Goal: Information Seeking & Learning: Learn about a topic

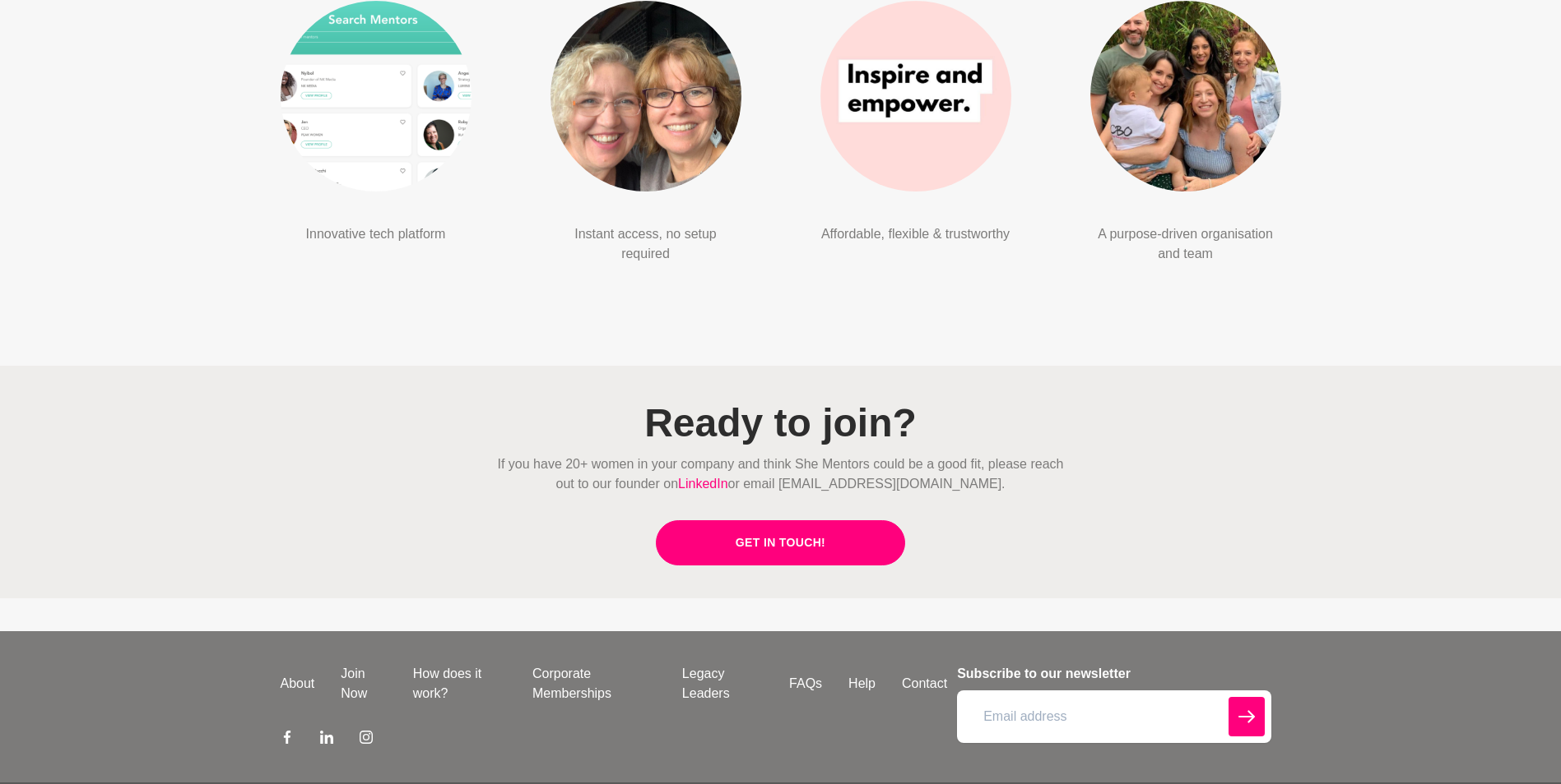
scroll to position [3778, 0]
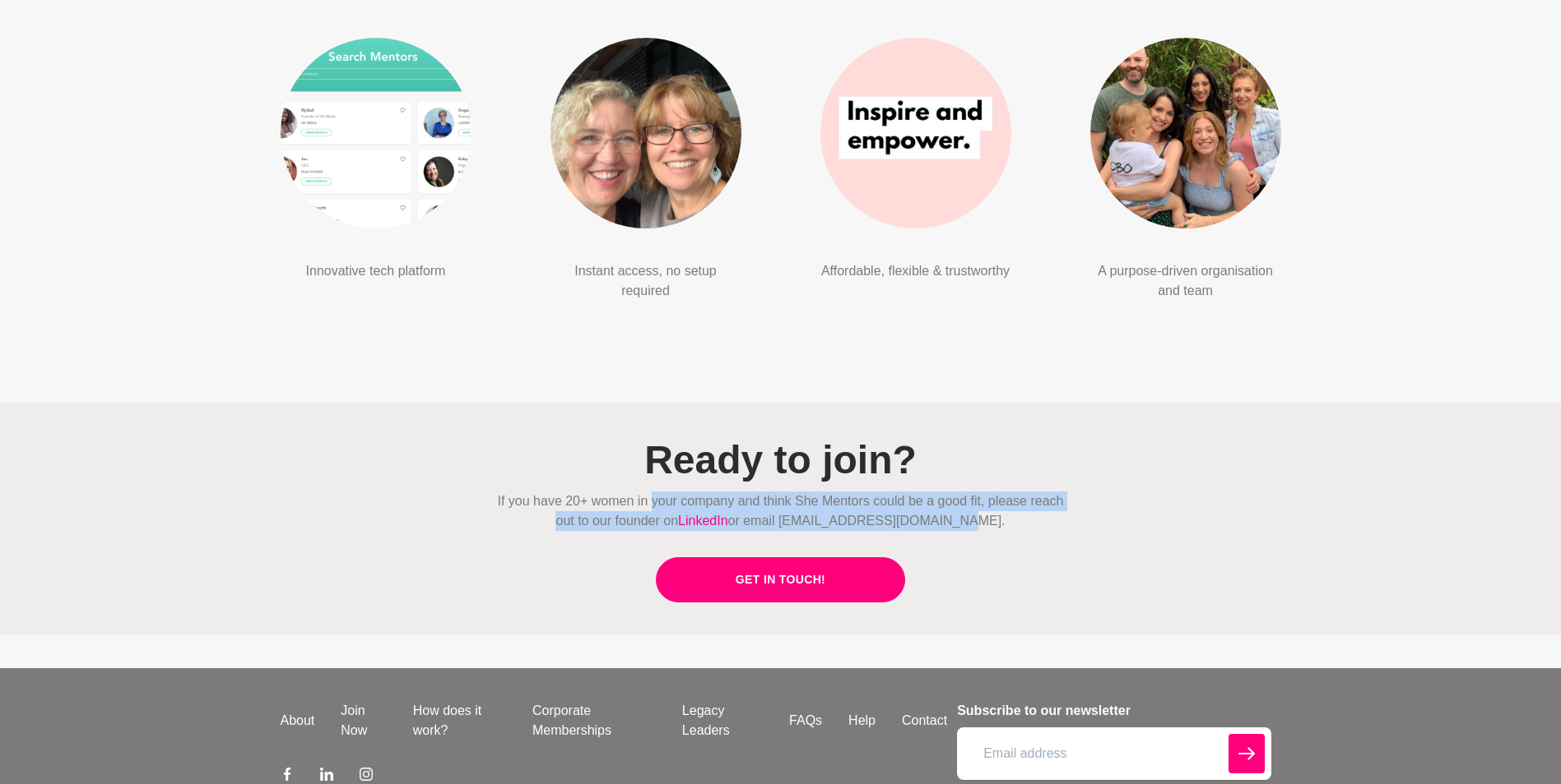
drag, startPoint x: 650, startPoint y: 479, endPoint x: 1010, endPoint y: 499, distance: 360.6
click at [1010, 499] on p "If you have 20+ women in your company and think She Mentors could be a good fit…" at bounding box center [780, 511] width 579 height 39
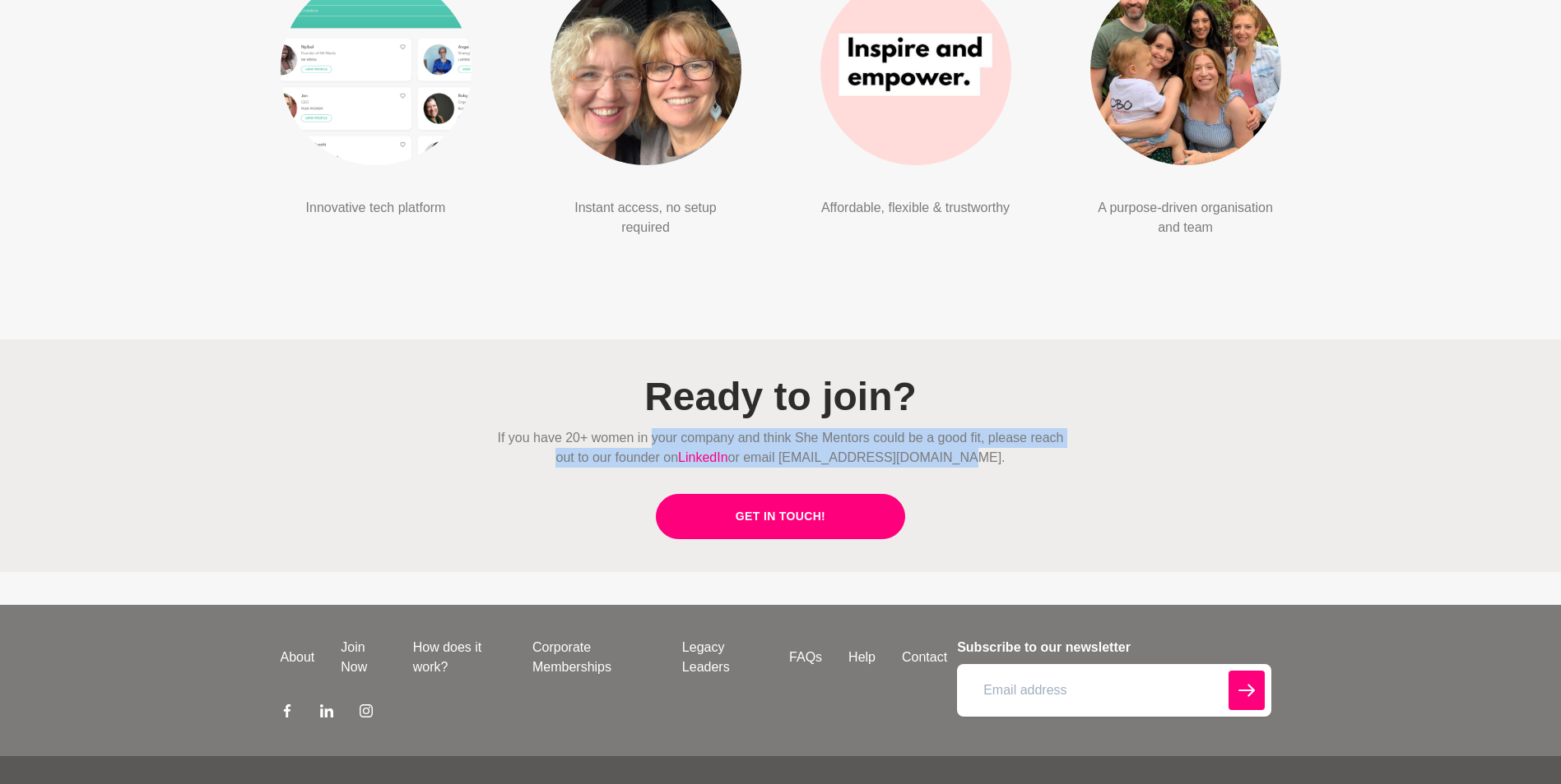
scroll to position [3860, 0]
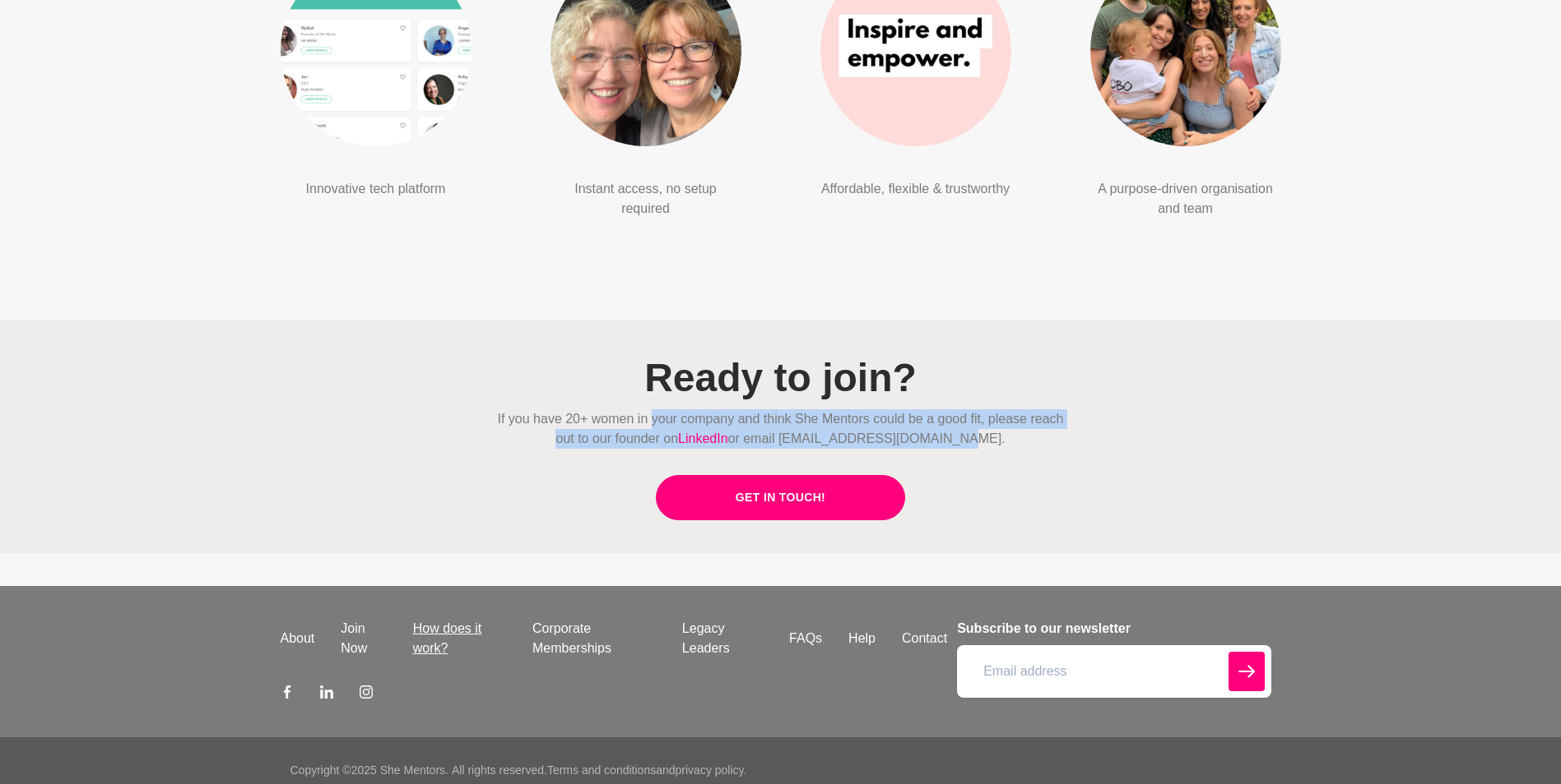
click at [436, 619] on link "How does it work?" at bounding box center [460, 638] width 119 height 39
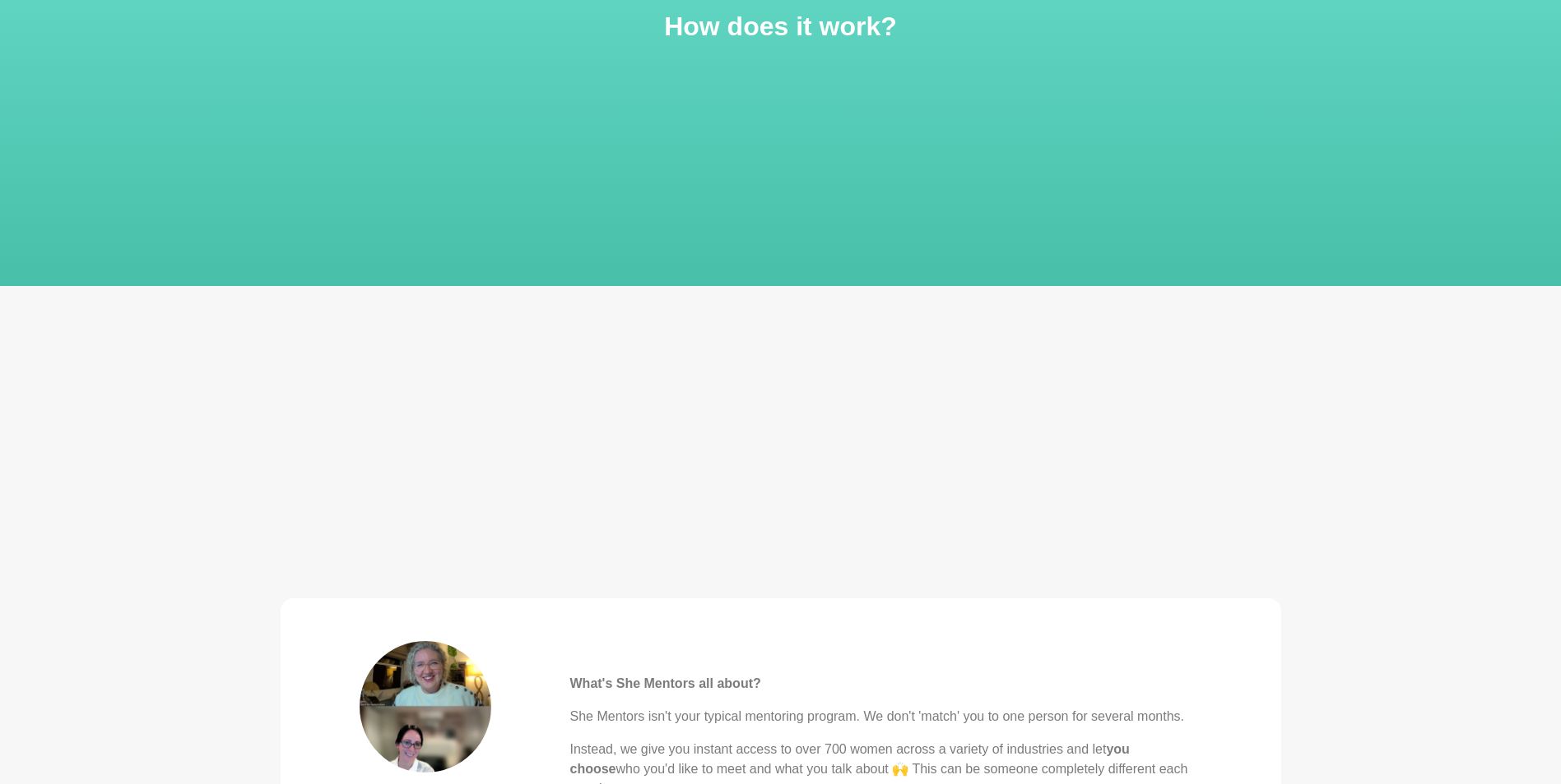
scroll to position [328, 0]
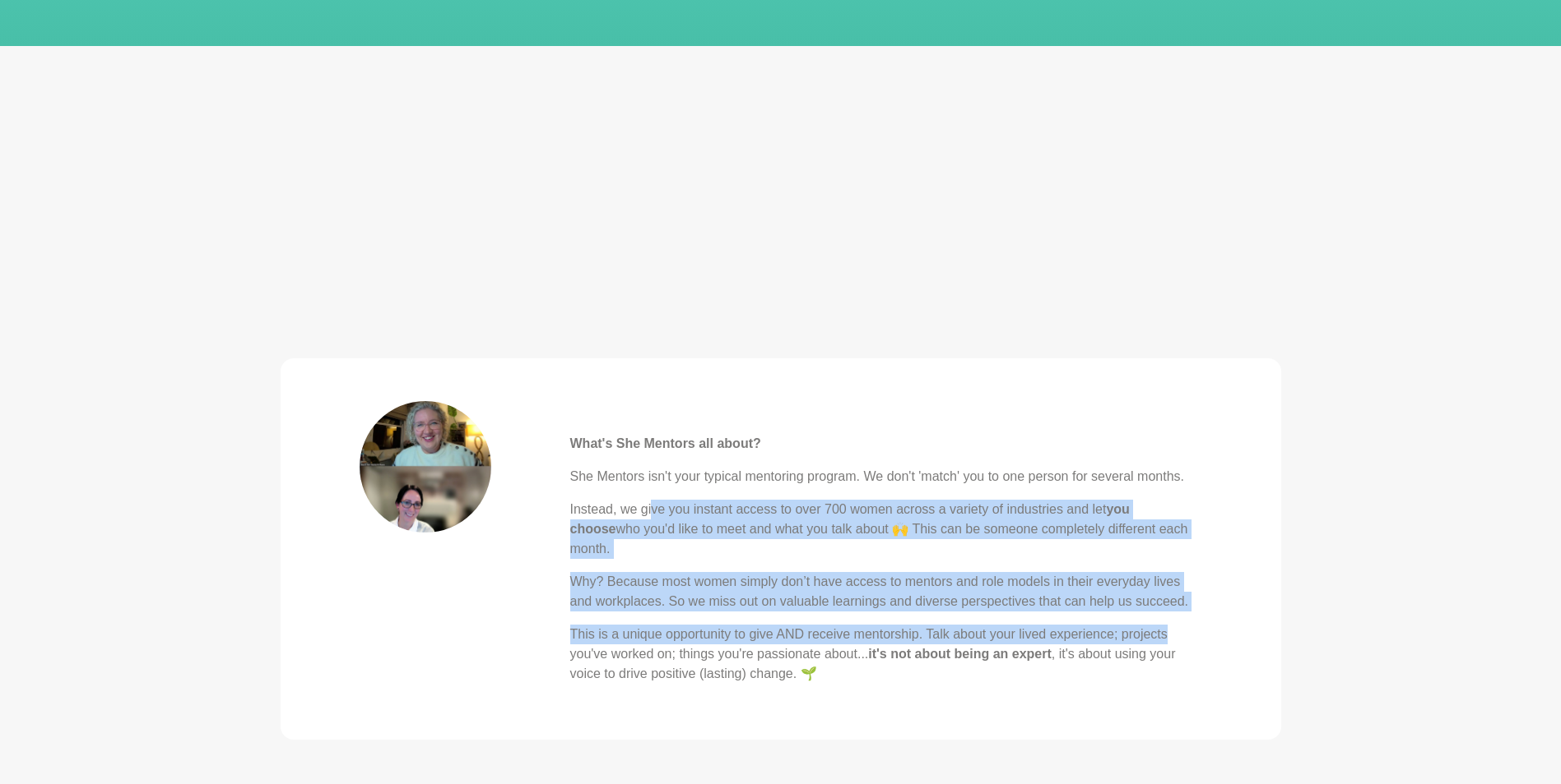
drag, startPoint x: 654, startPoint y: 511, endPoint x: 1241, endPoint y: 608, distance: 595.0
click at [1241, 608] on blockquote "What's She Mentors all about? She Mentors isn't your typical mentoring program.…" at bounding box center [780, 549] width 1001 height 381
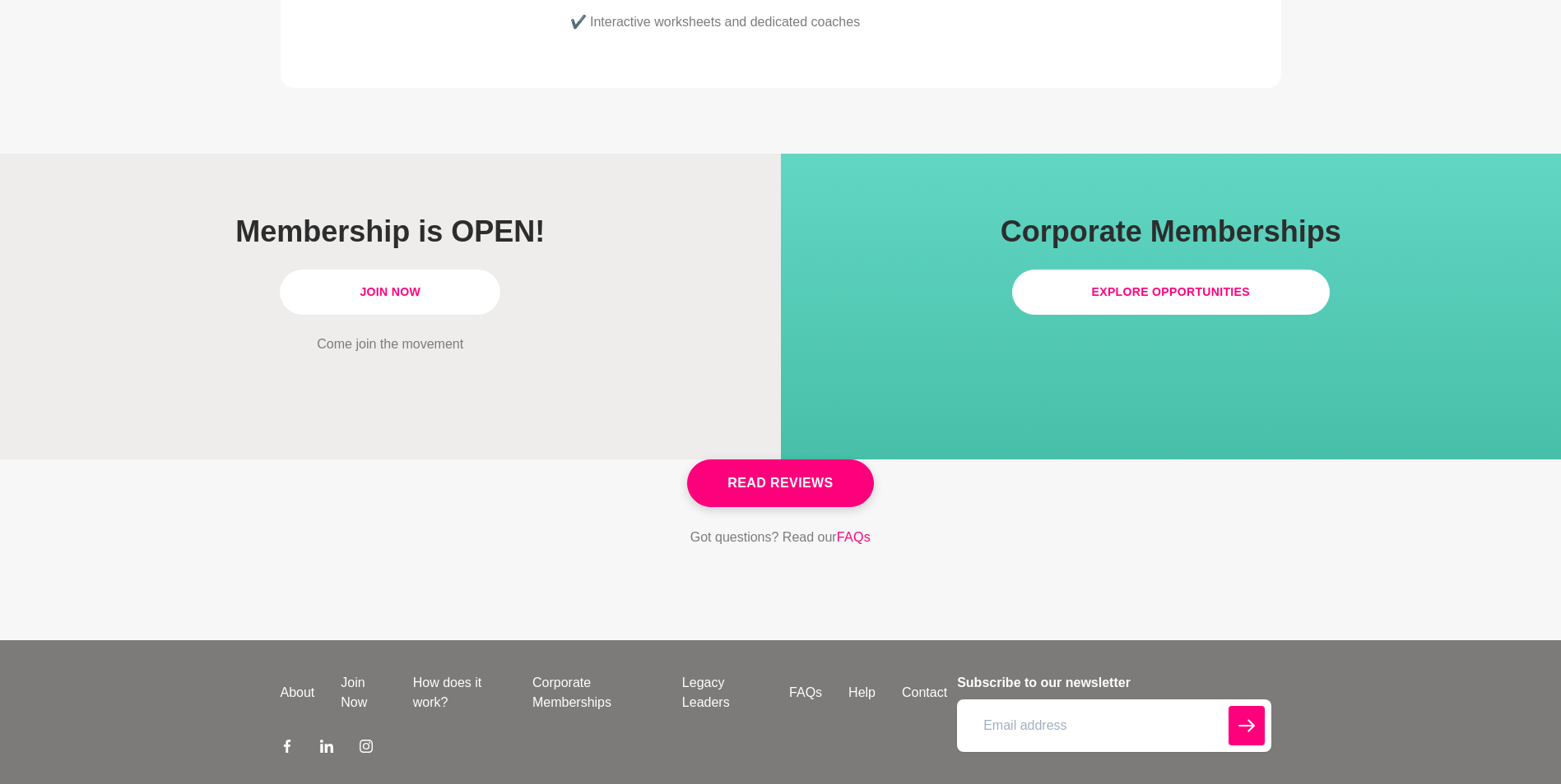
scroll to position [4676, 0]
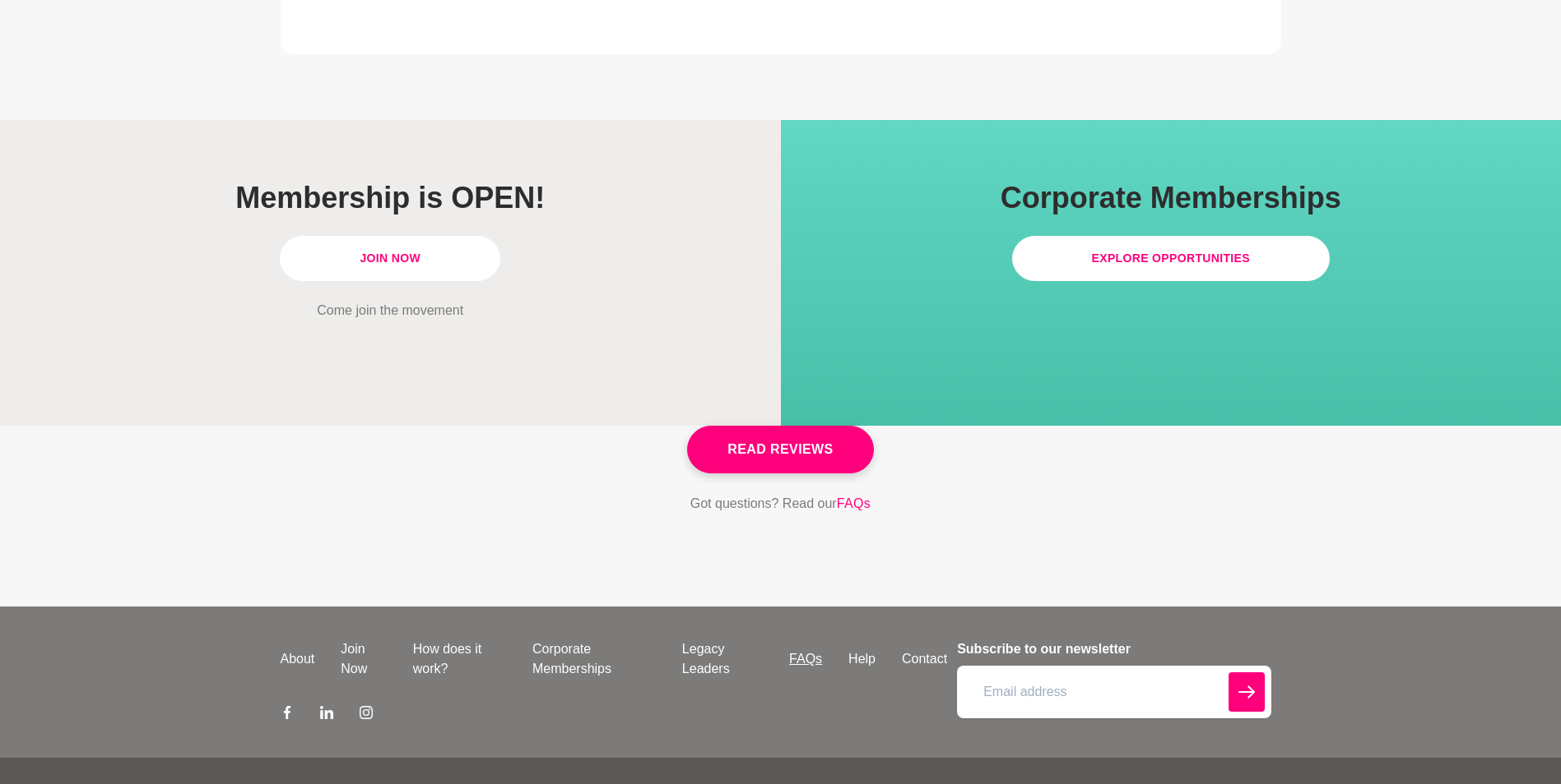
click at [796, 650] on link "FAQs" at bounding box center [805, 660] width 60 height 20
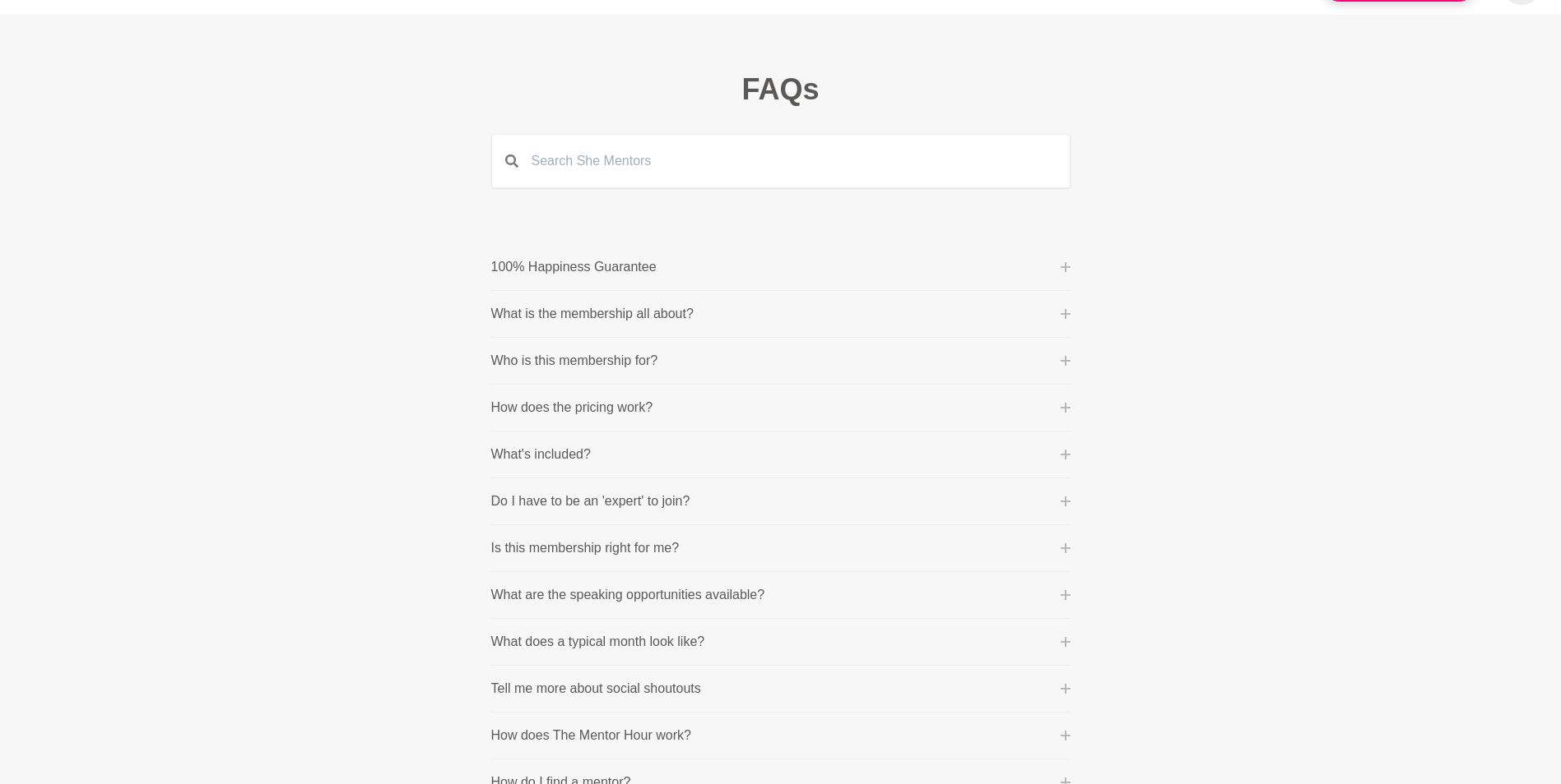
scroll to position [82, 0]
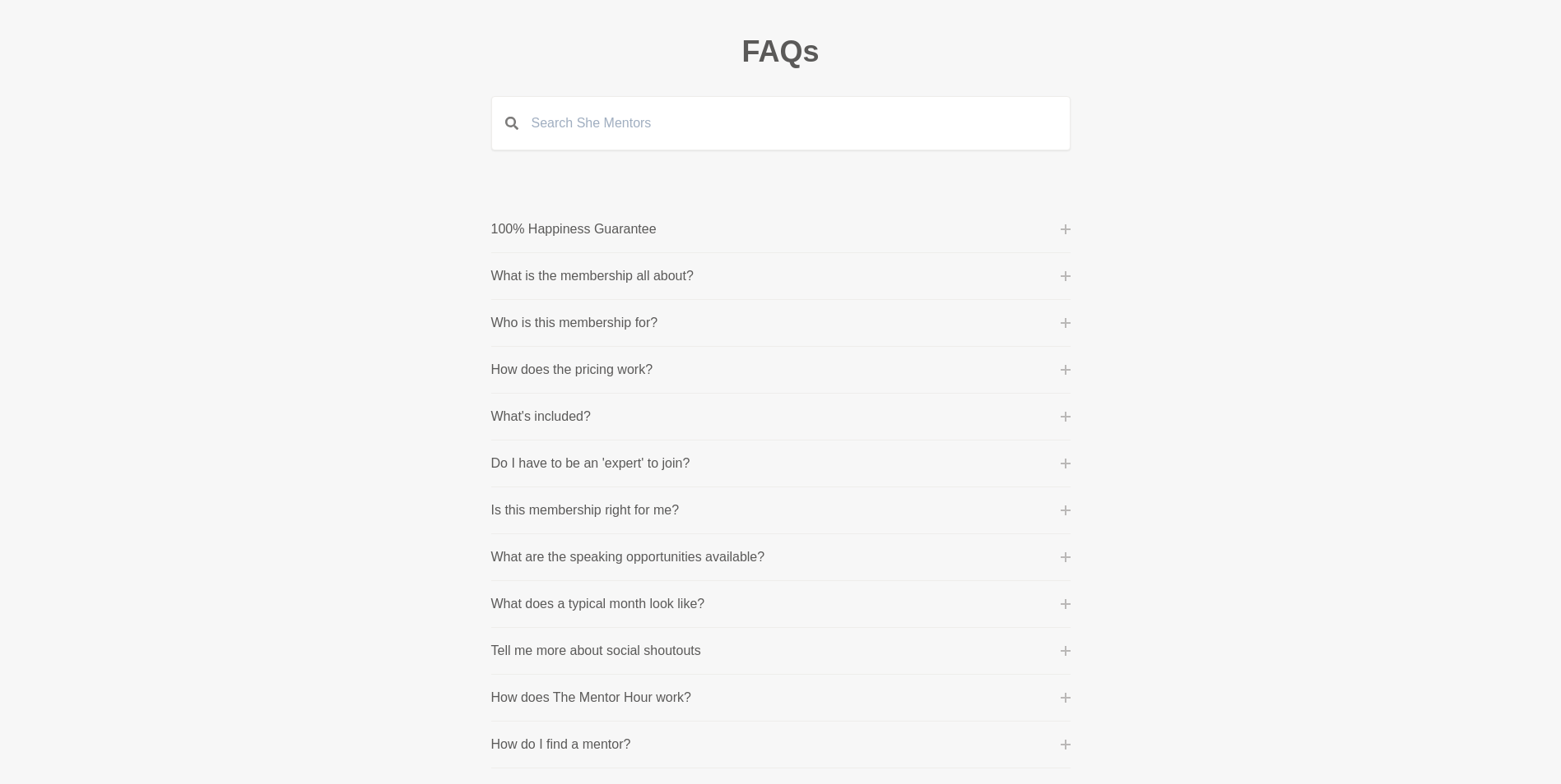
click at [1069, 370] on icon at bounding box center [1065, 370] width 10 height 10
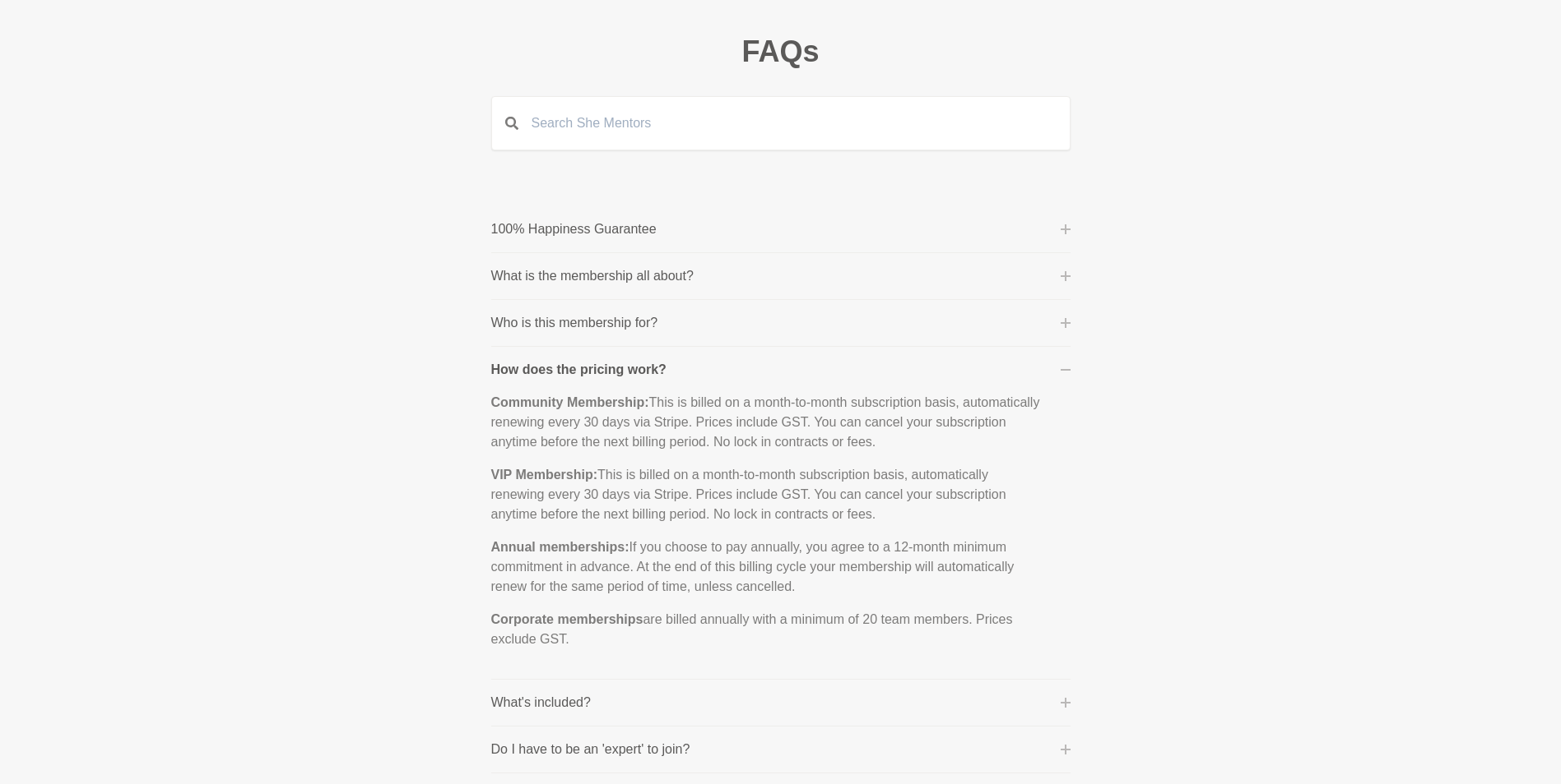
click at [1062, 322] on icon at bounding box center [1065, 324] width 10 height 10
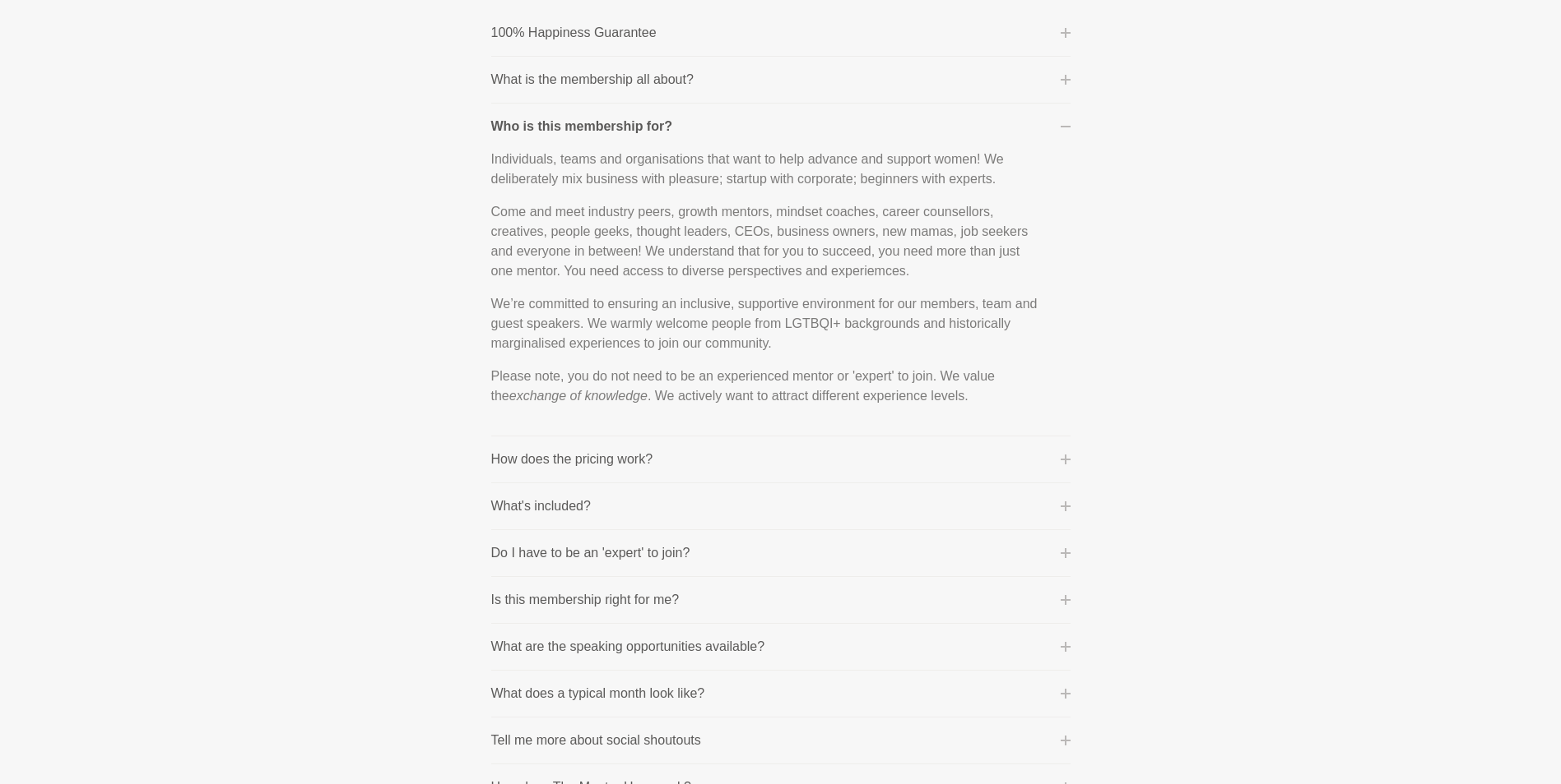
scroll to position [328, 0]
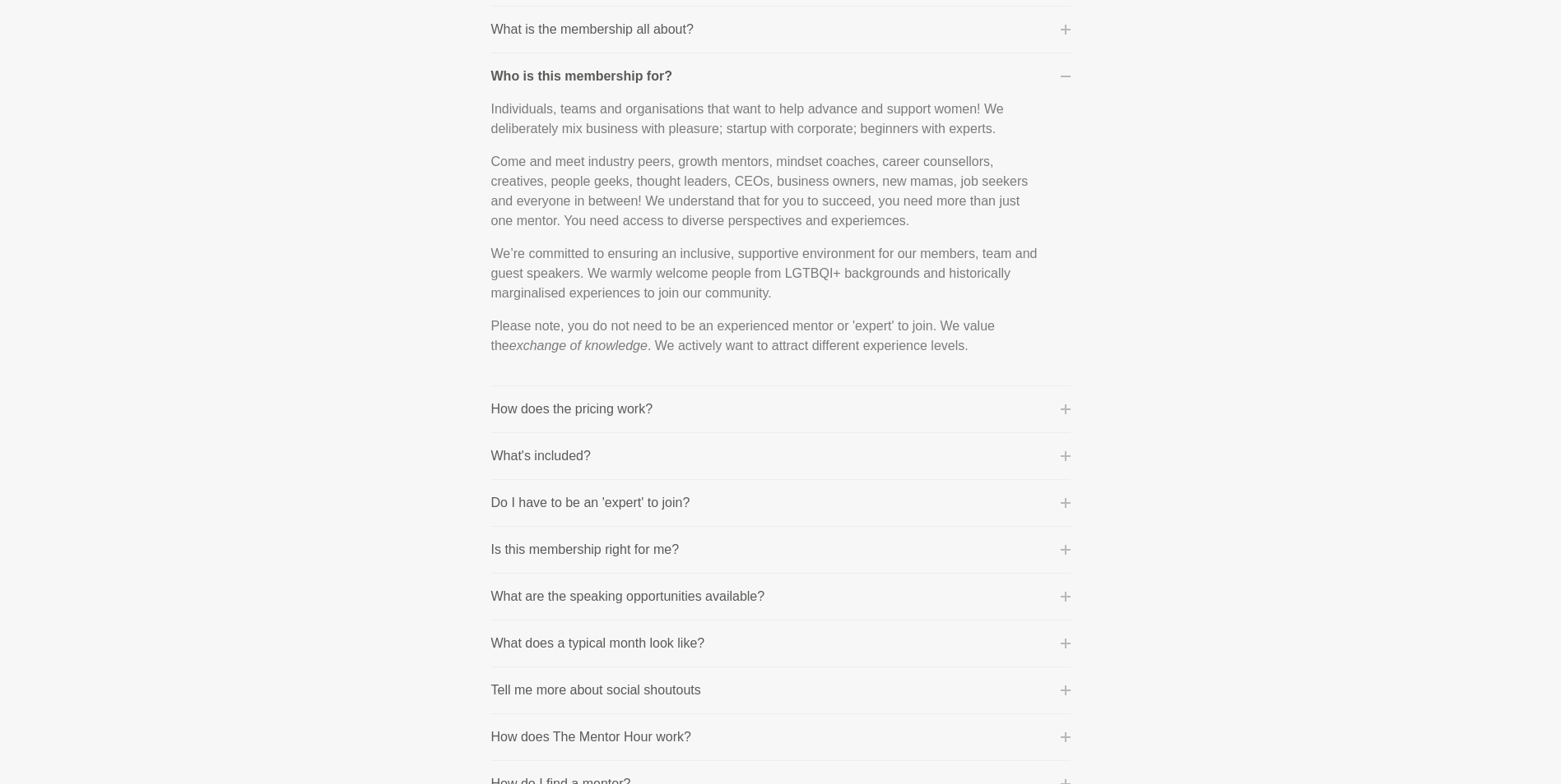
click at [1064, 407] on icon at bounding box center [1065, 410] width 10 height 10
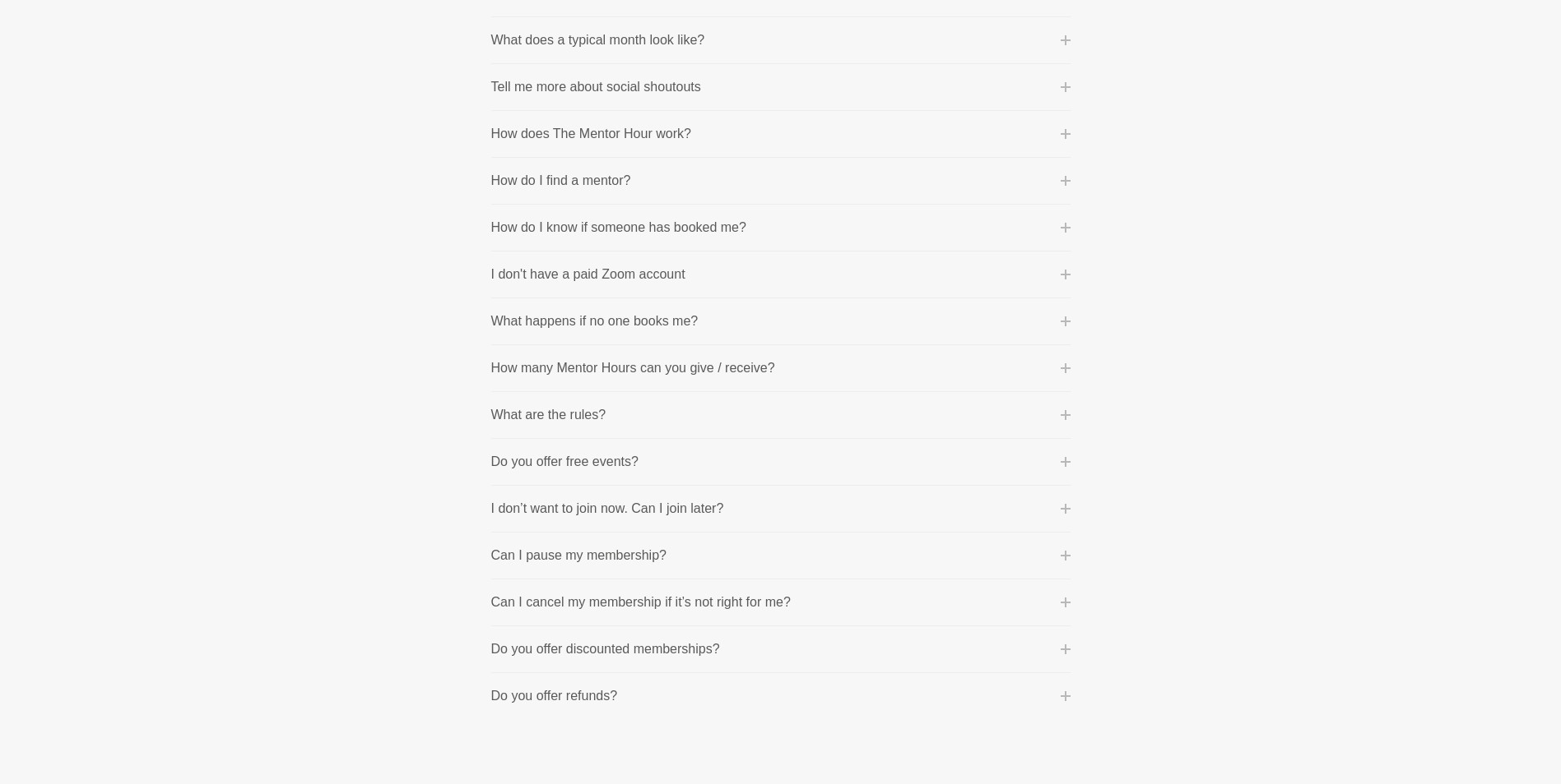
scroll to position [753, 0]
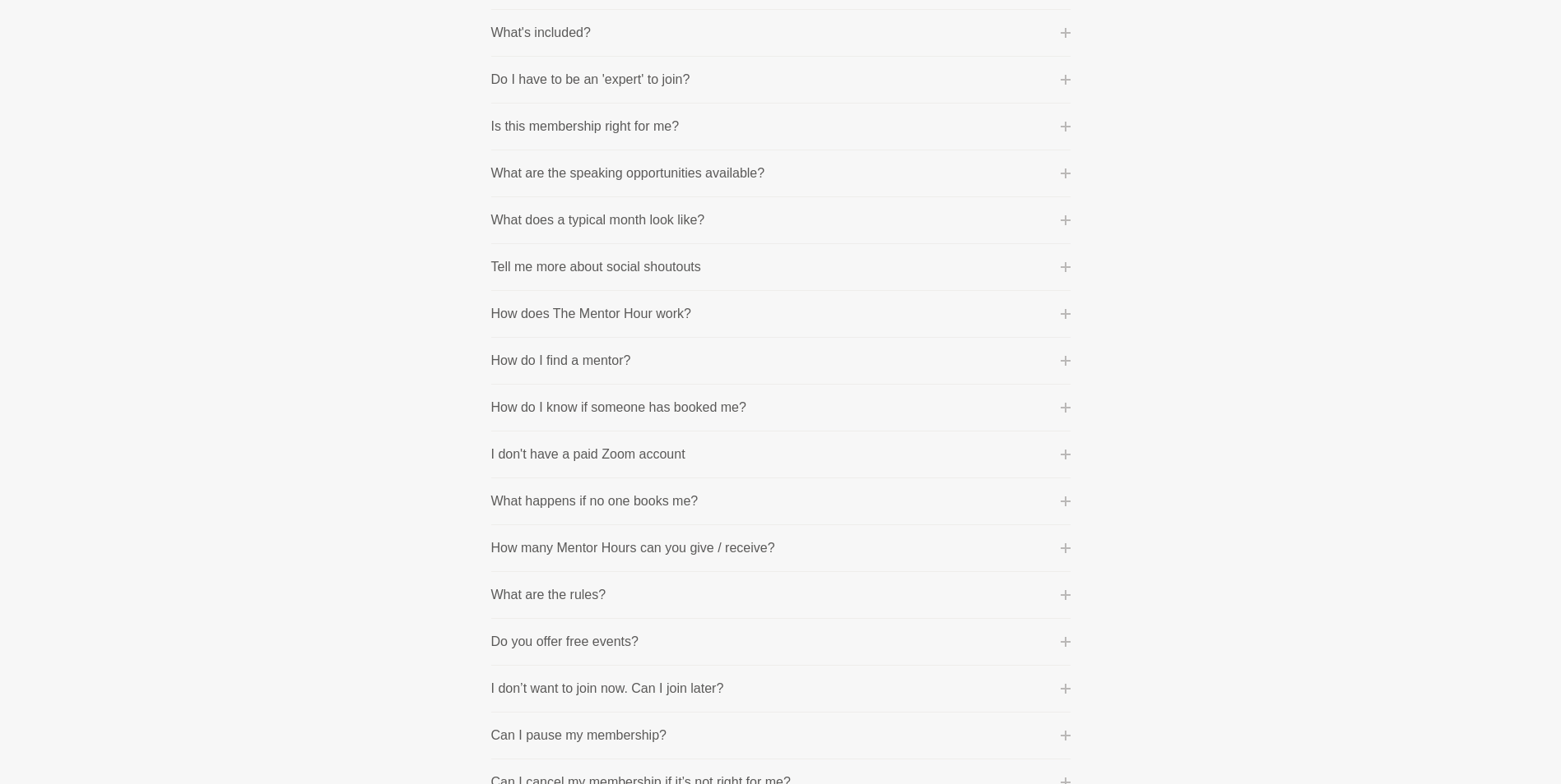
click at [1067, 504] on icon at bounding box center [1065, 501] width 10 height 10
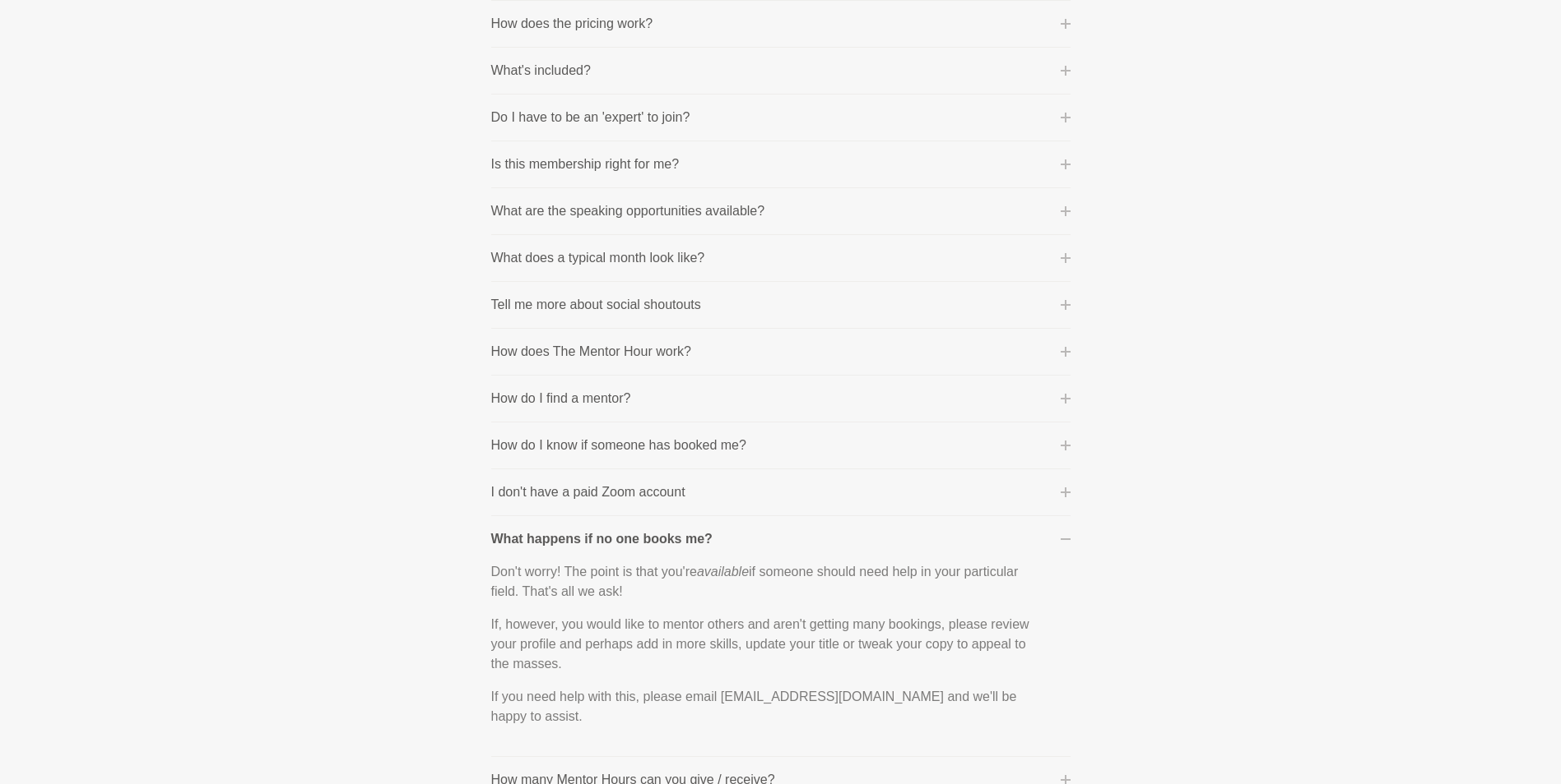
scroll to position [423, 0]
click at [1065, 402] on icon at bounding box center [1065, 404] width 10 height 10
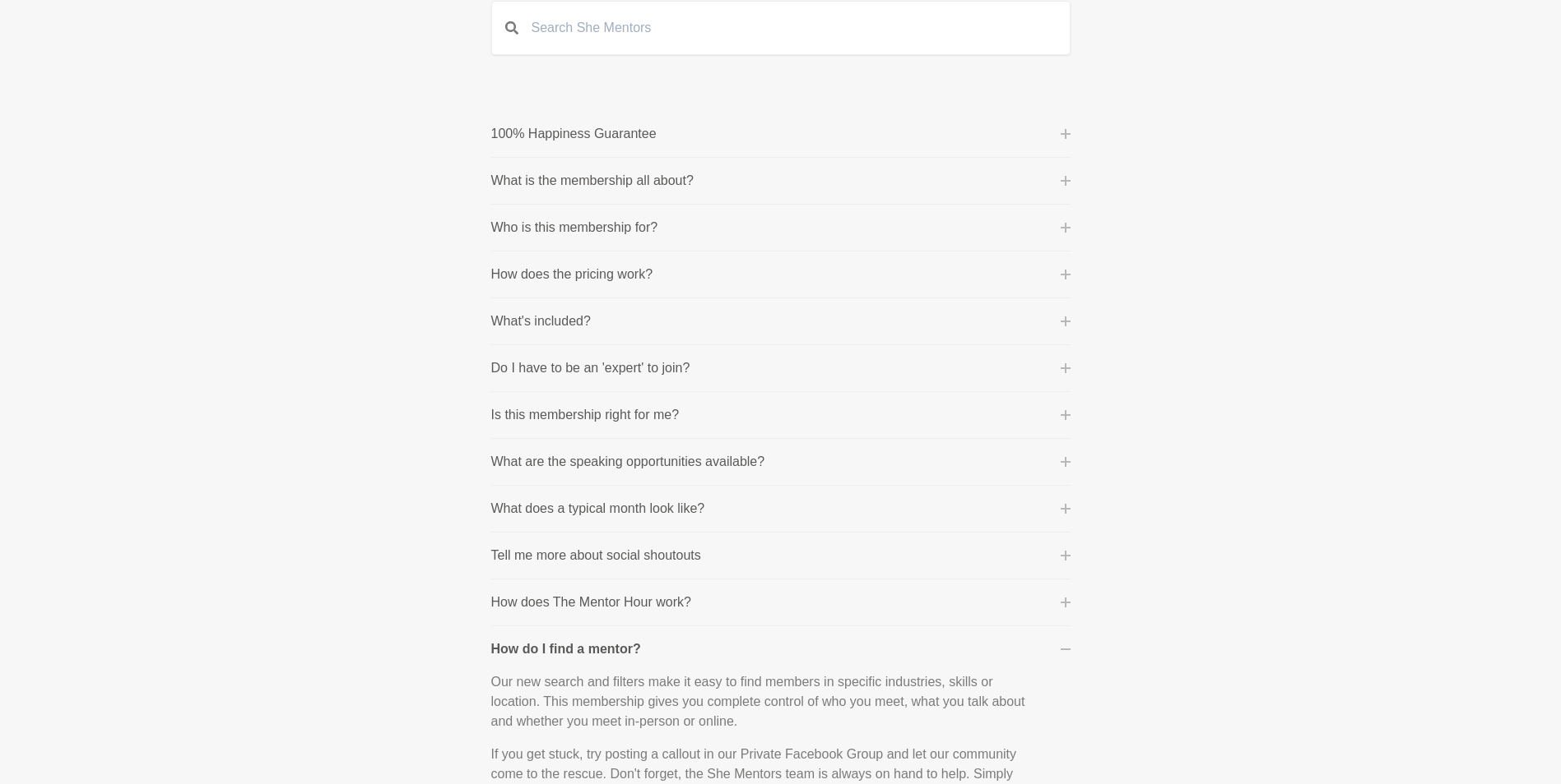
scroll to position [177, 0]
click at [1062, 515] on button "What does a typical month look like?" at bounding box center [780, 509] width 579 height 20
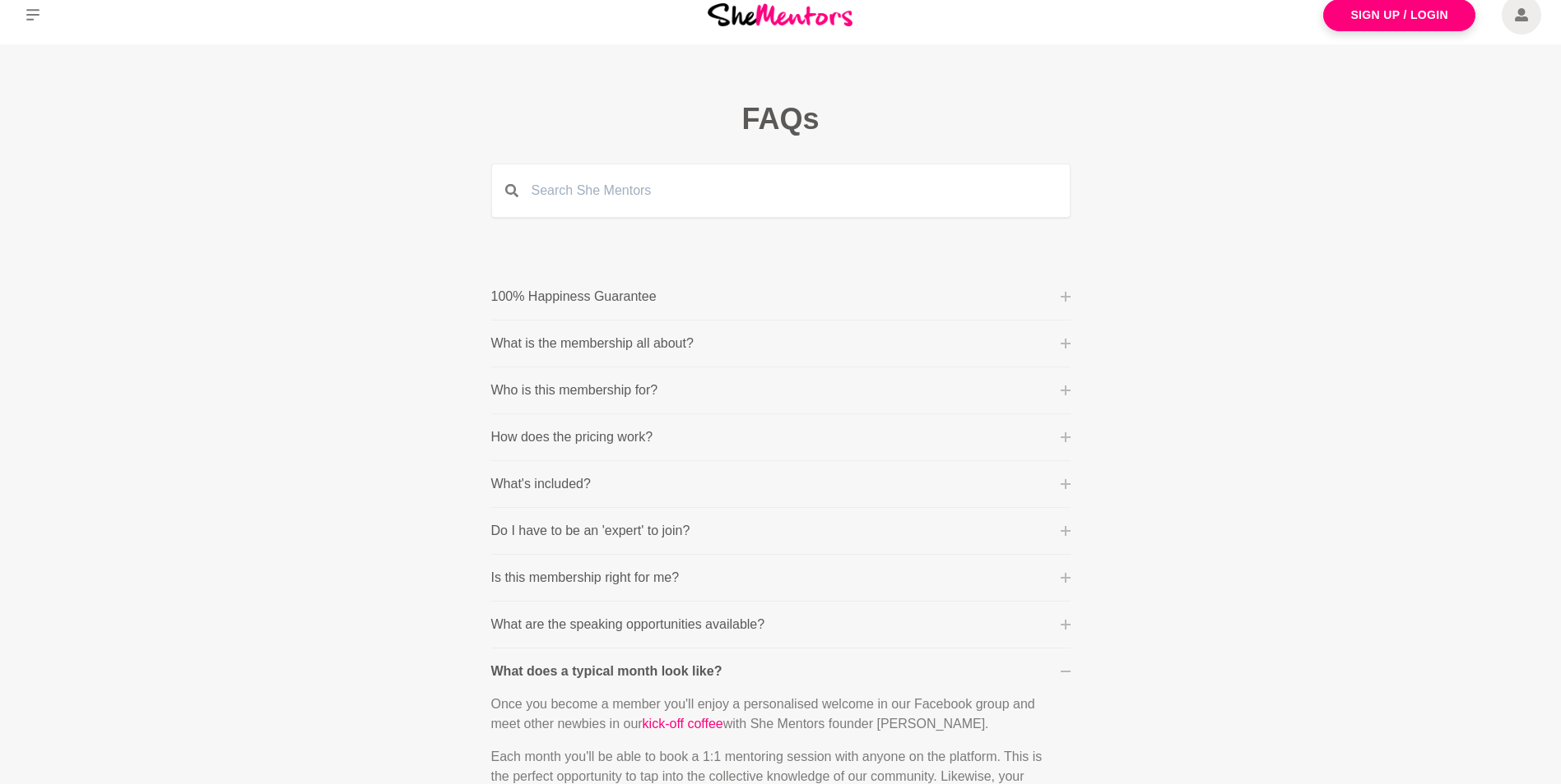
scroll to position [13, 0]
click at [1064, 299] on icon at bounding box center [1065, 299] width 10 height 10
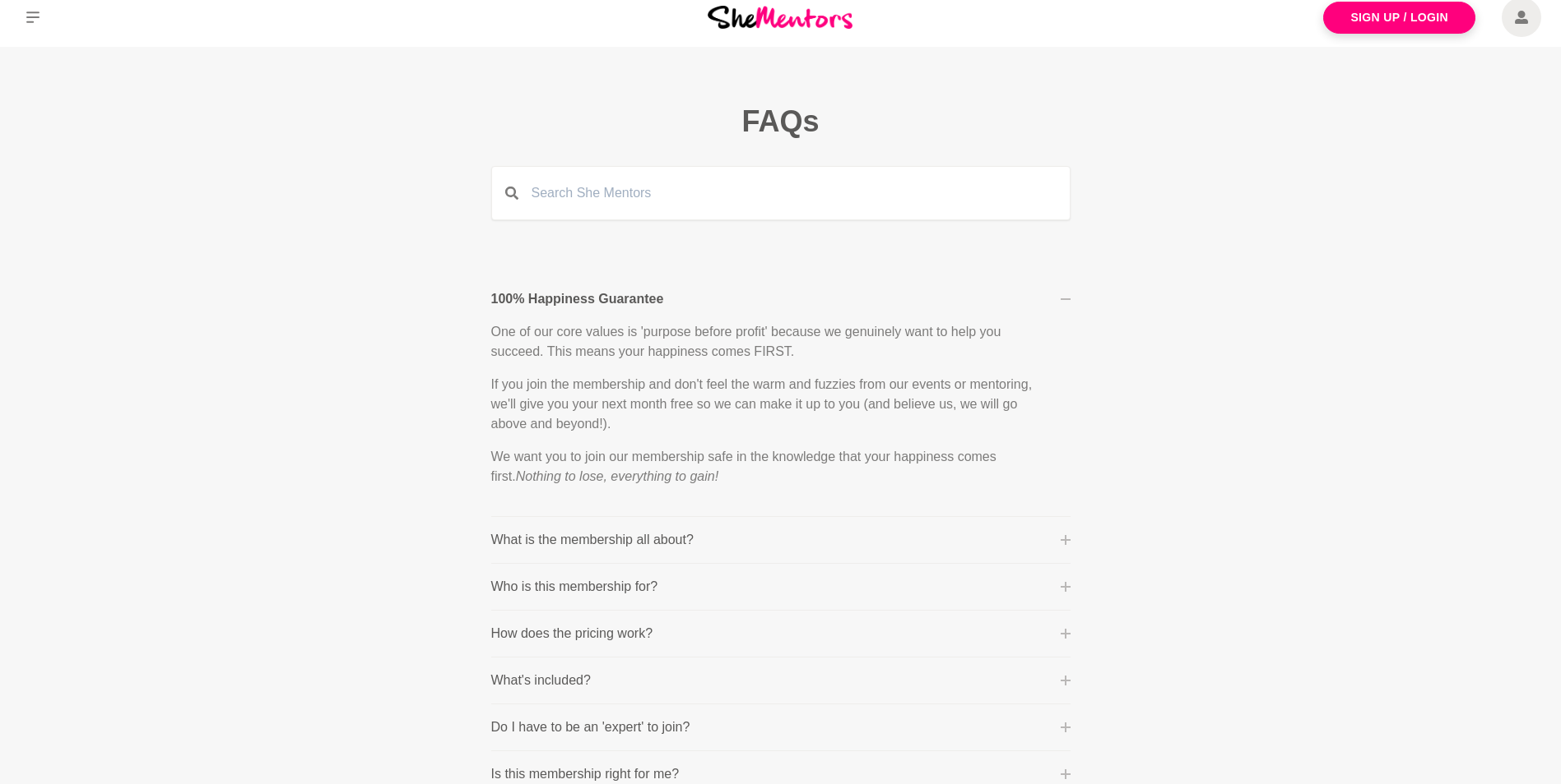
click at [1063, 541] on icon at bounding box center [1065, 541] width 10 height 10
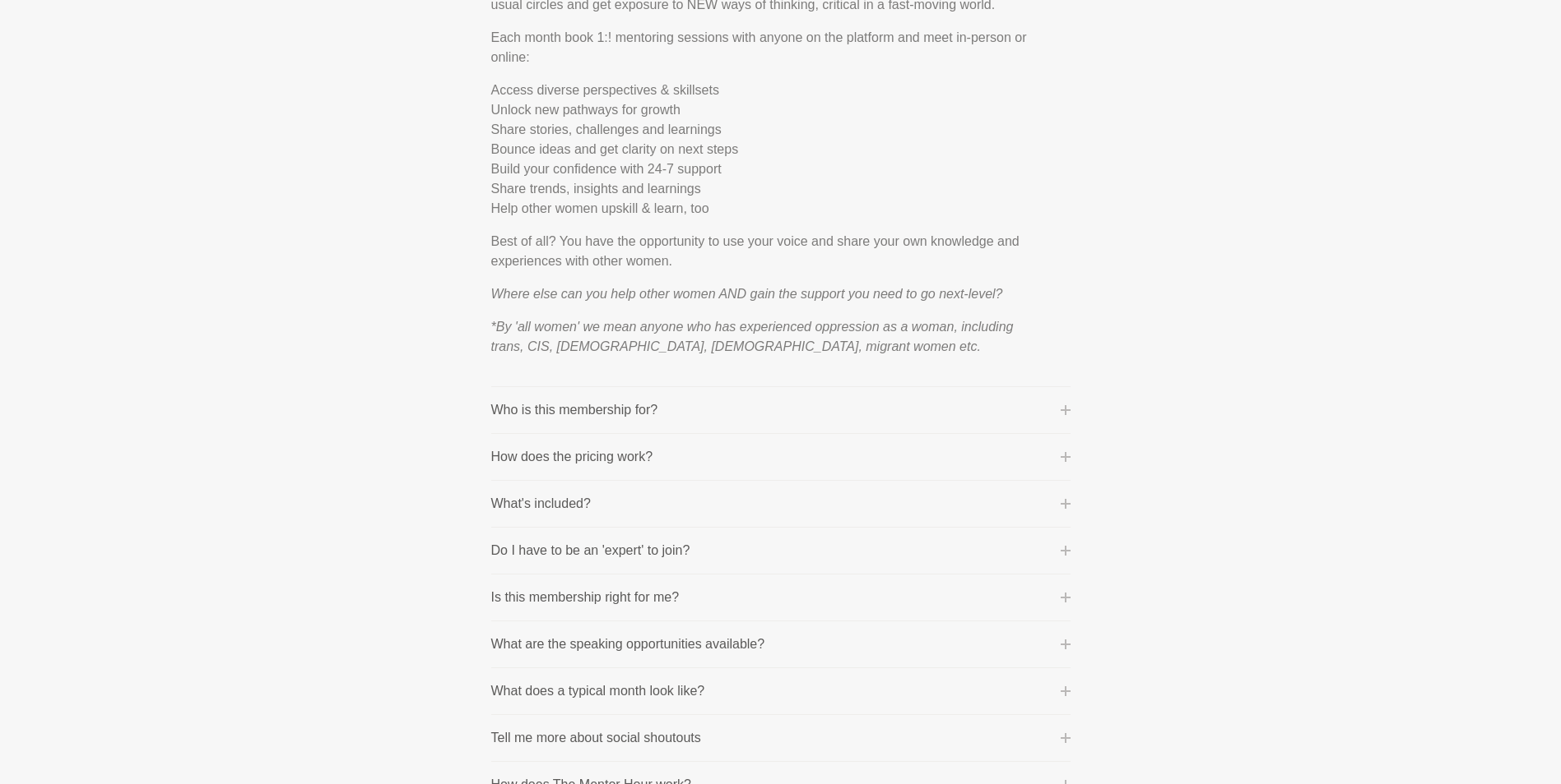
scroll to position [588, 0]
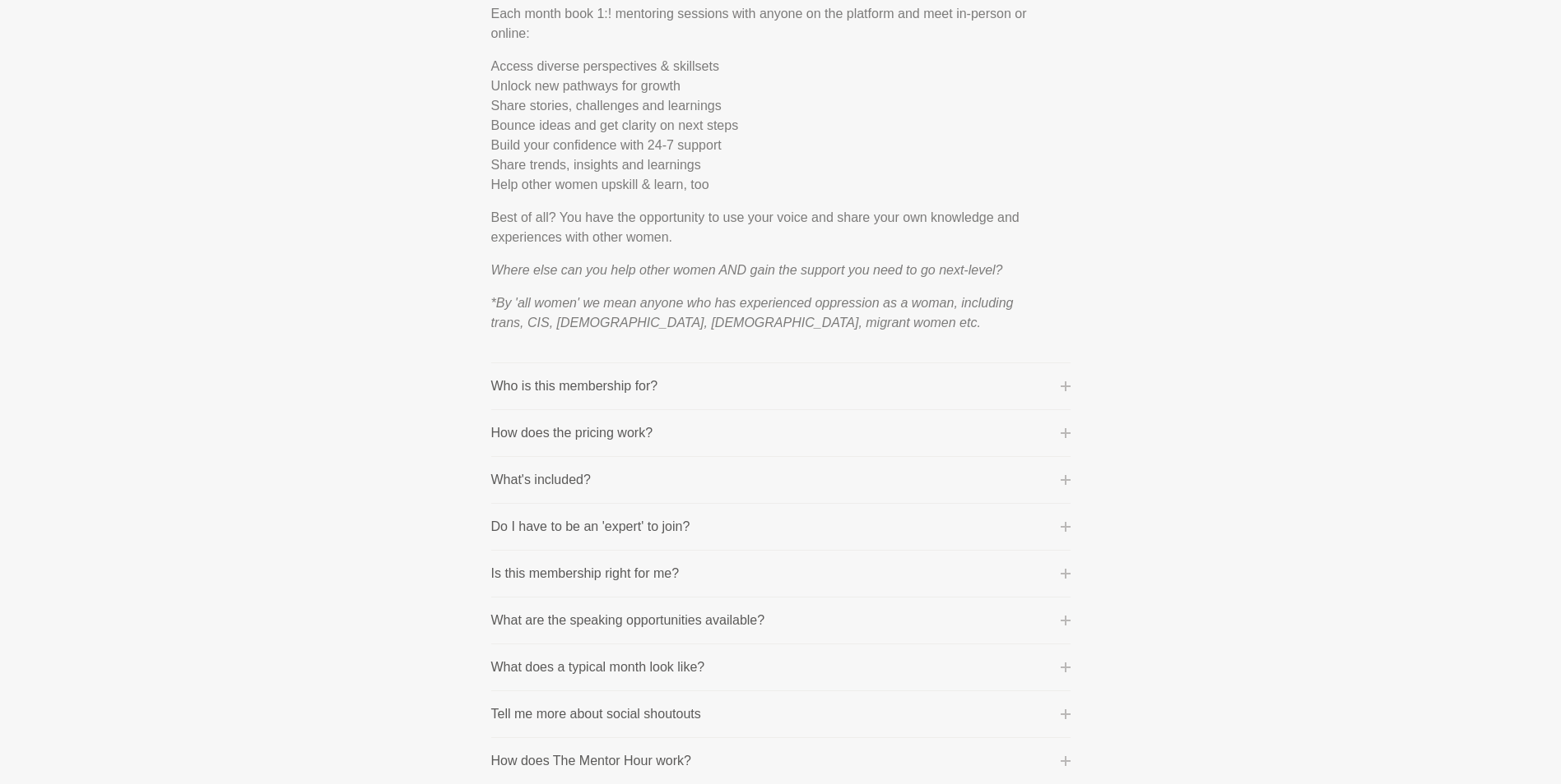
click at [1066, 433] on icon at bounding box center [1065, 433] width 10 height 10
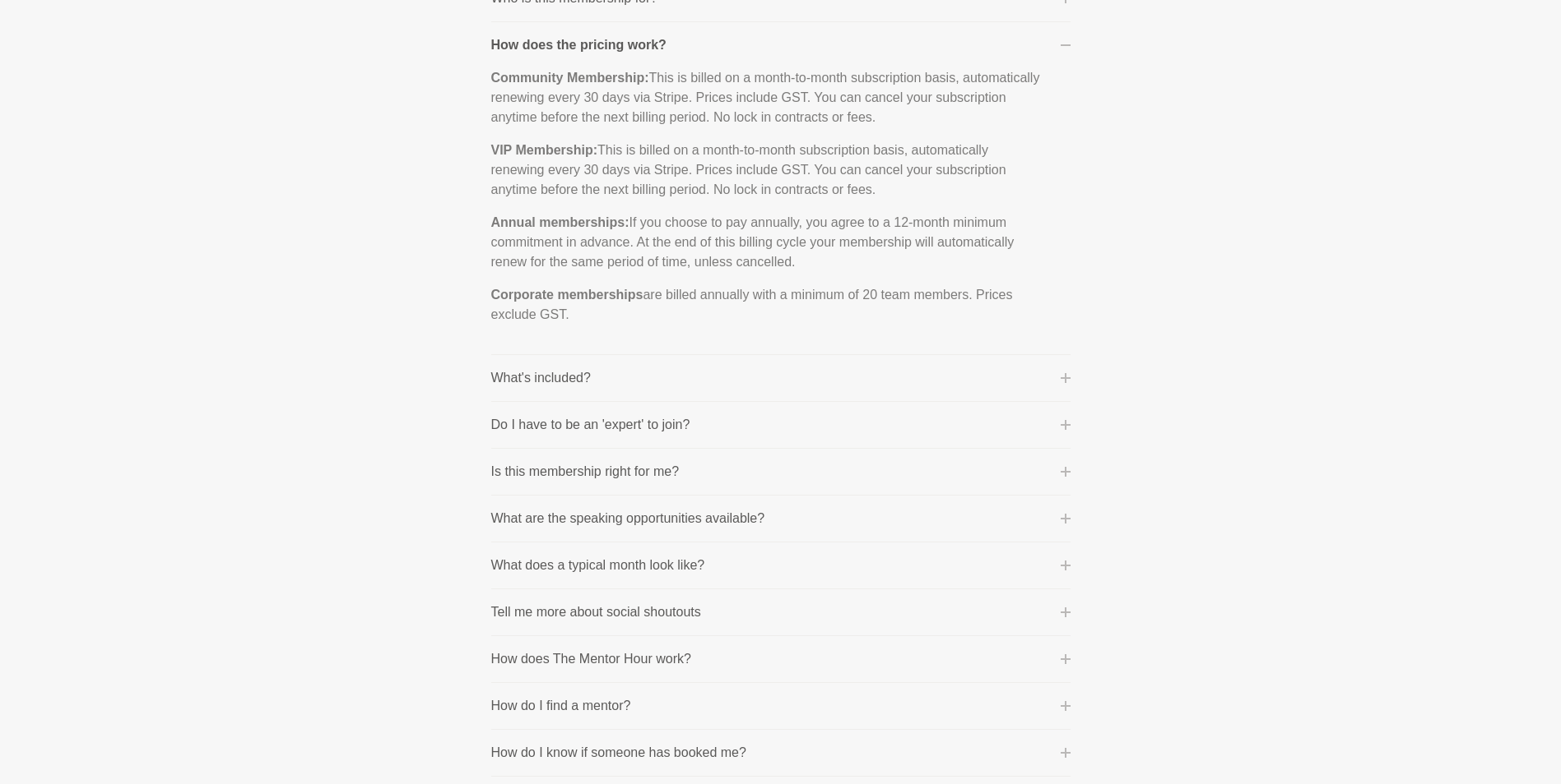
scroll to position [412, 0]
click at [1073, 375] on section "100% Happiness Guarantee One of our core values is 'purpose before profit' beca…" at bounding box center [780, 559] width 632 height 1364
click at [1067, 374] on icon at bounding box center [1065, 374] width 10 height 10
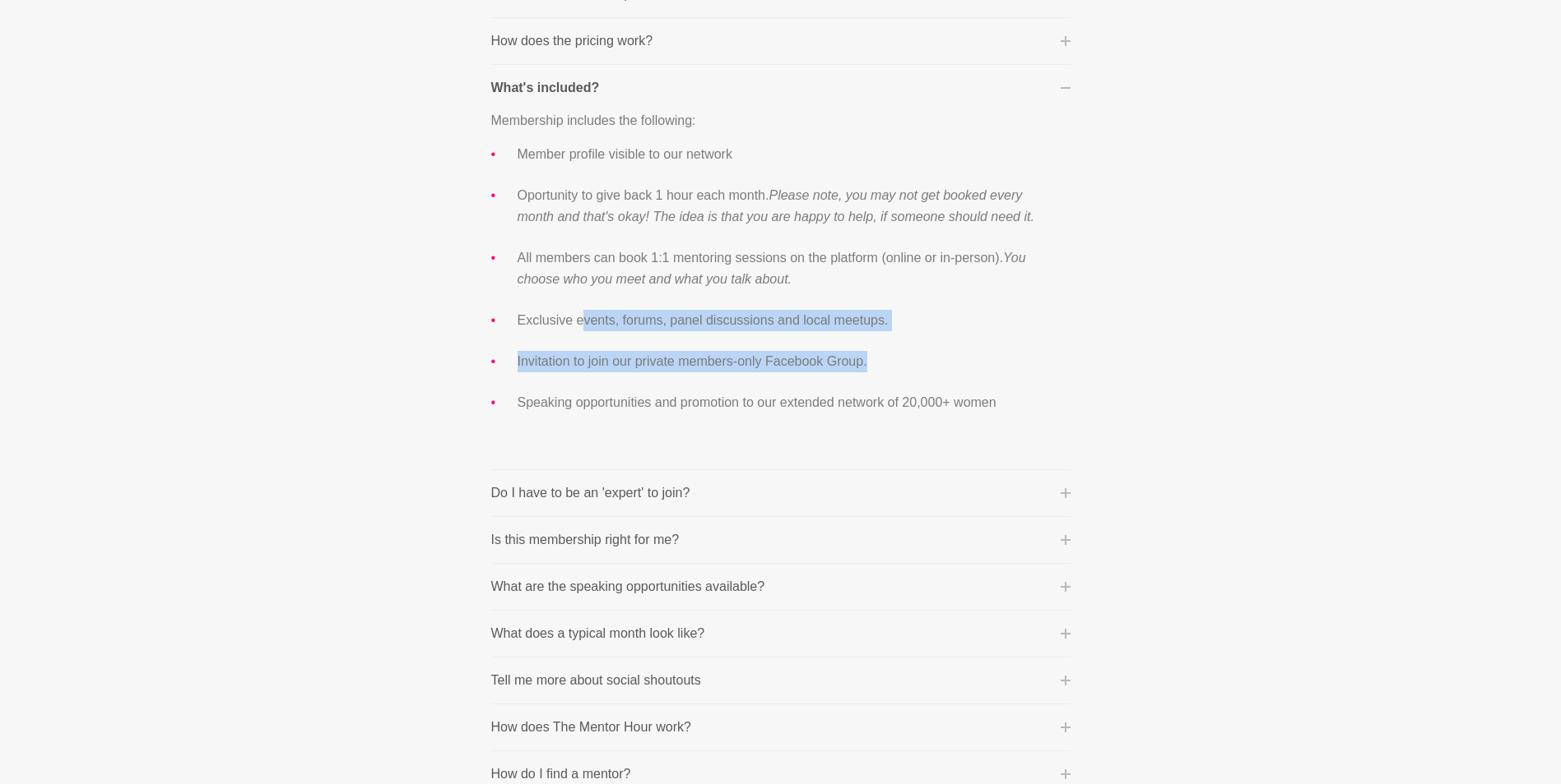
drag, startPoint x: 580, startPoint y: 324, endPoint x: 935, endPoint y: 358, distance: 356.6
click at [935, 358] on ul "Member profile visible to our network Oportunity to give back 1 hour each month…" at bounding box center [767, 279] width 553 height 270
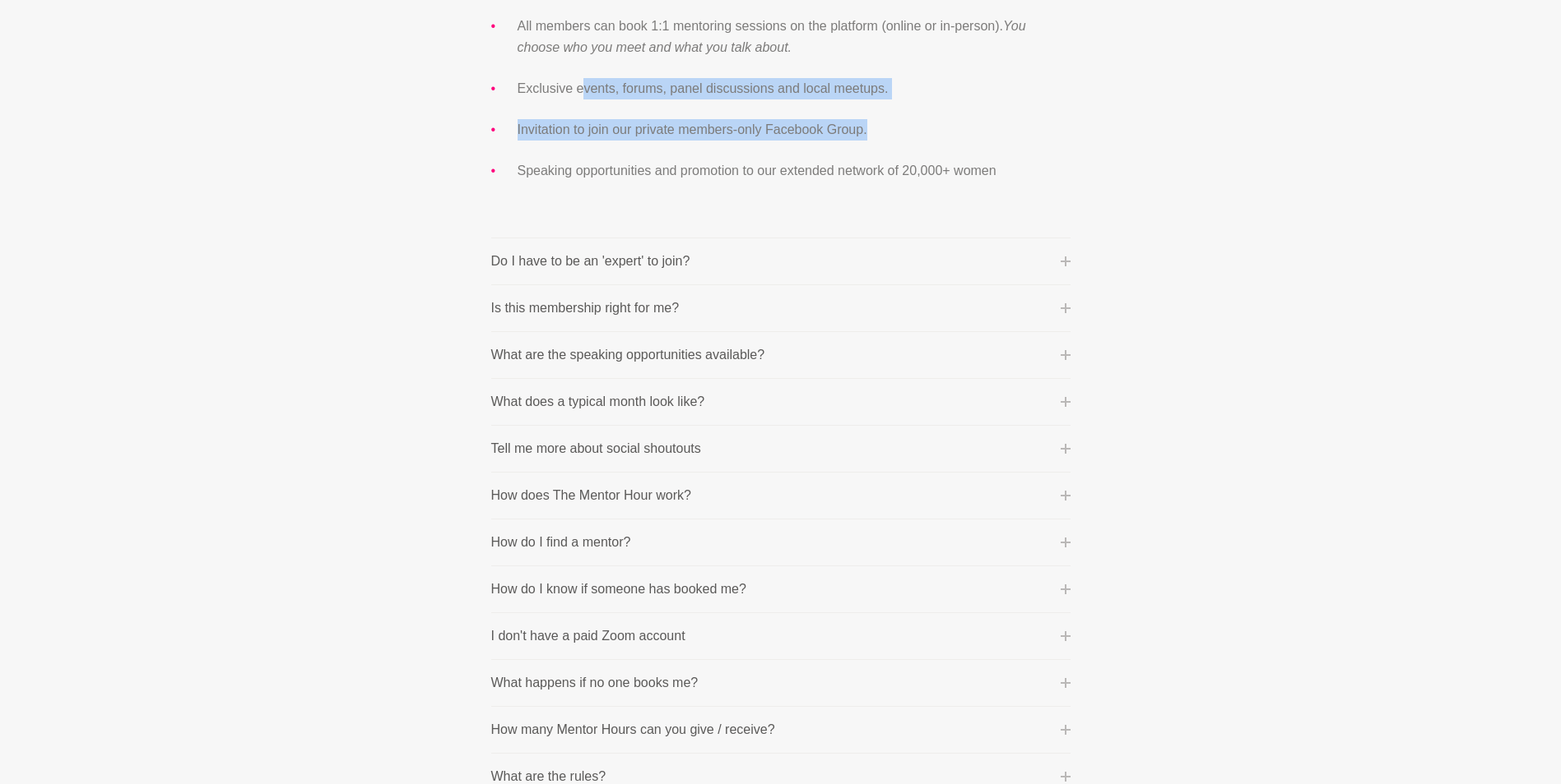
scroll to position [658, 0]
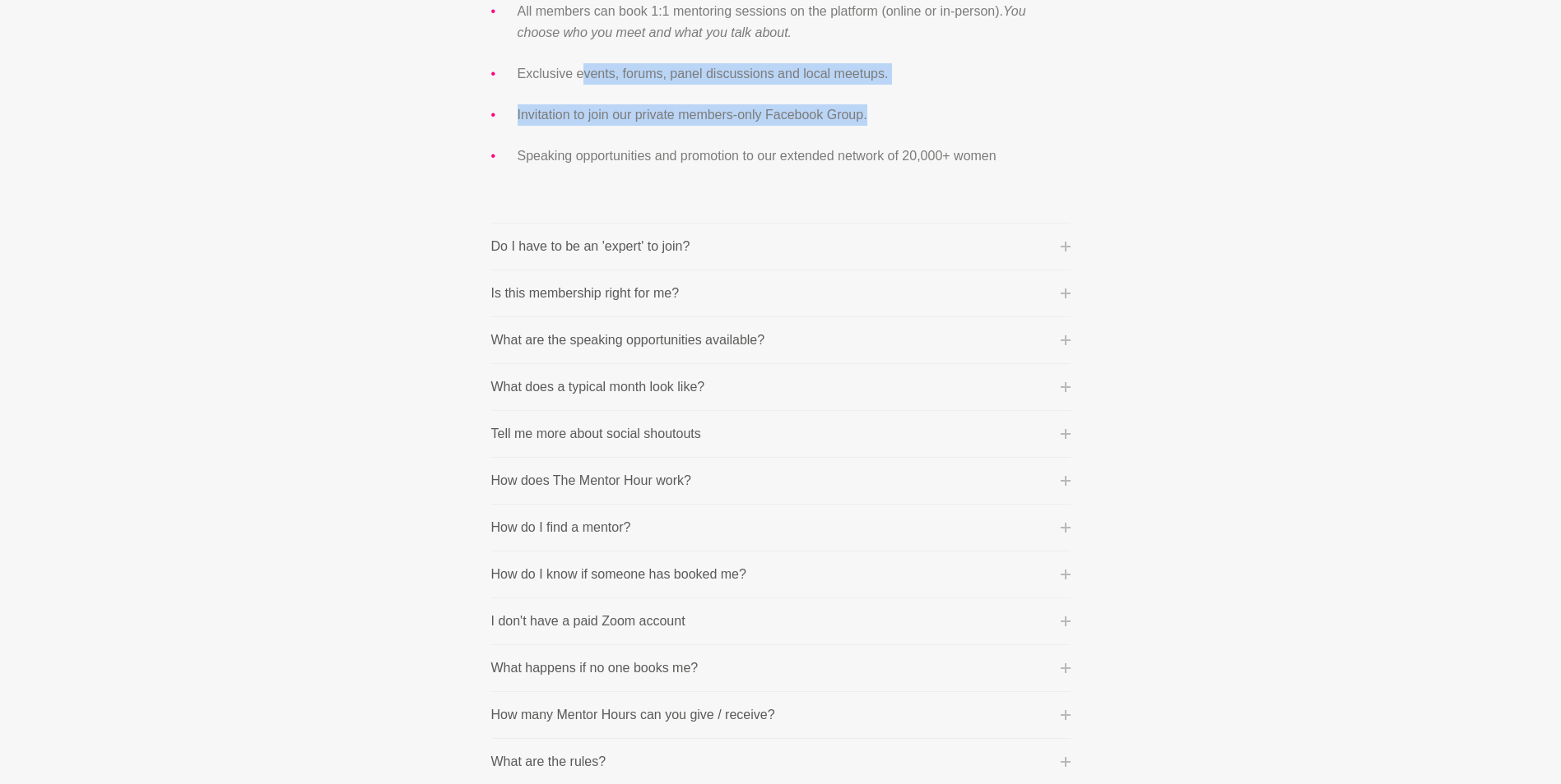
click at [1065, 245] on icon at bounding box center [1065, 246] width 10 height 10
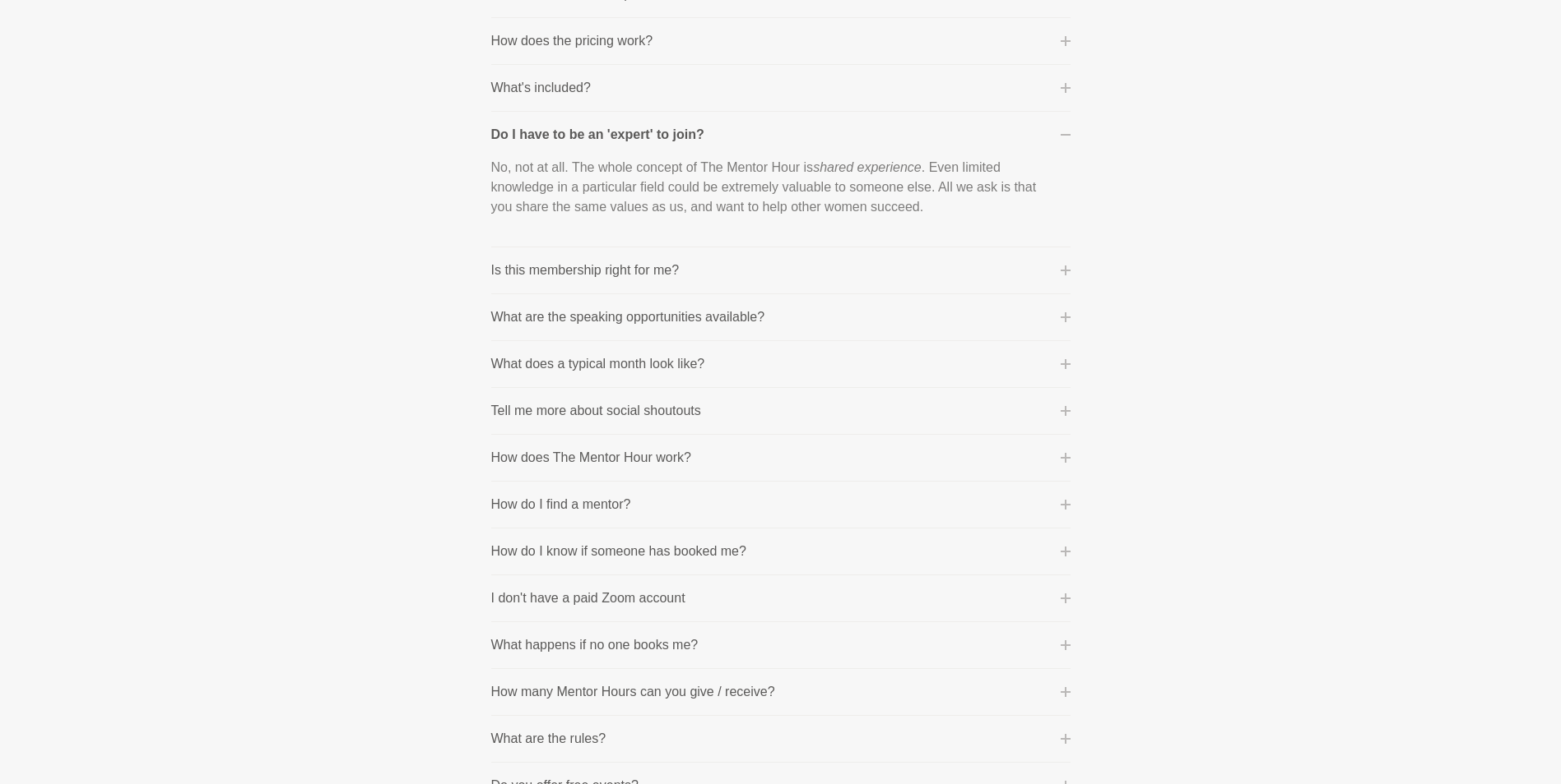
scroll to position [494, 0]
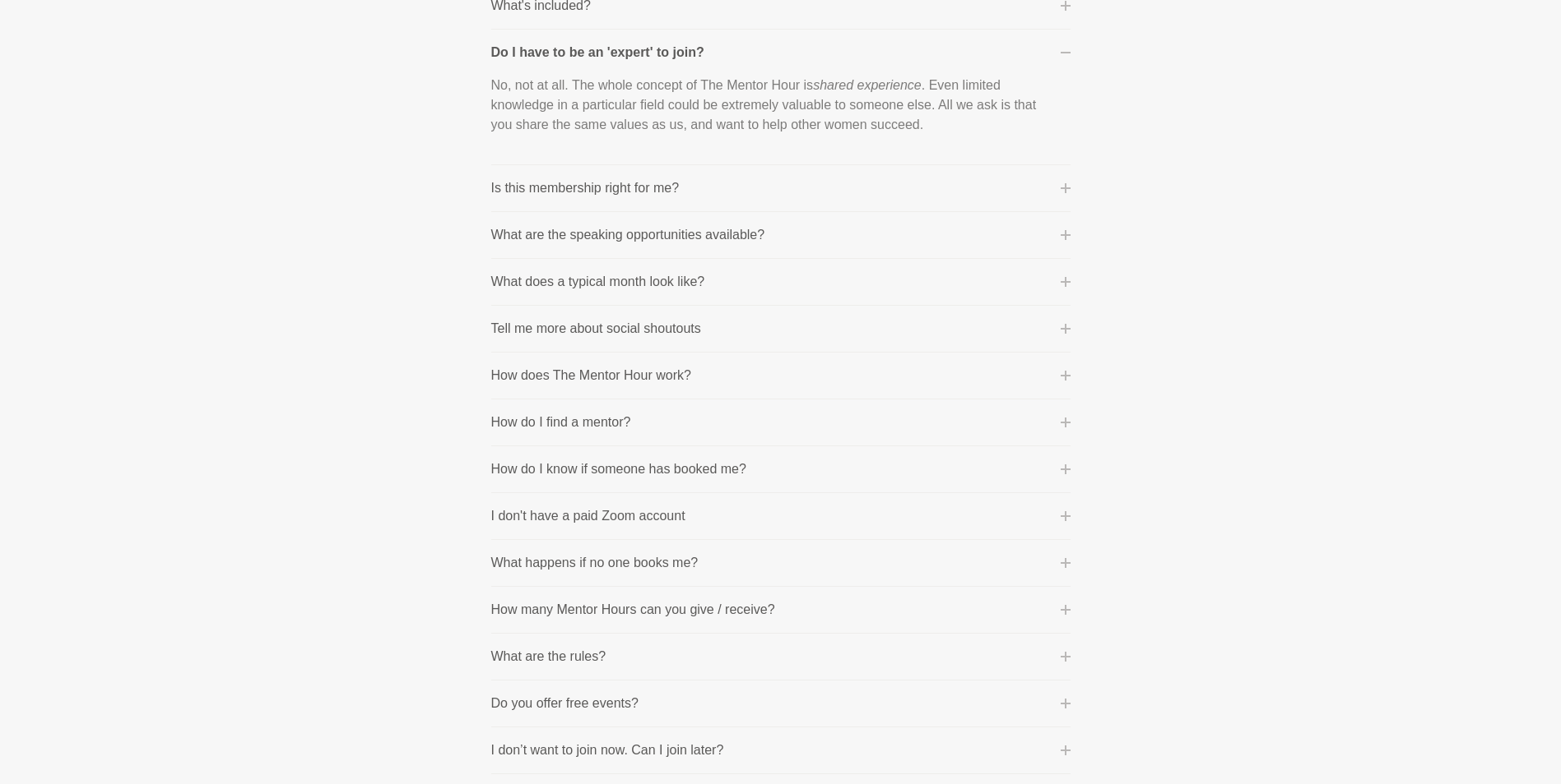
click at [1064, 515] on icon at bounding box center [1065, 516] width 10 height 10
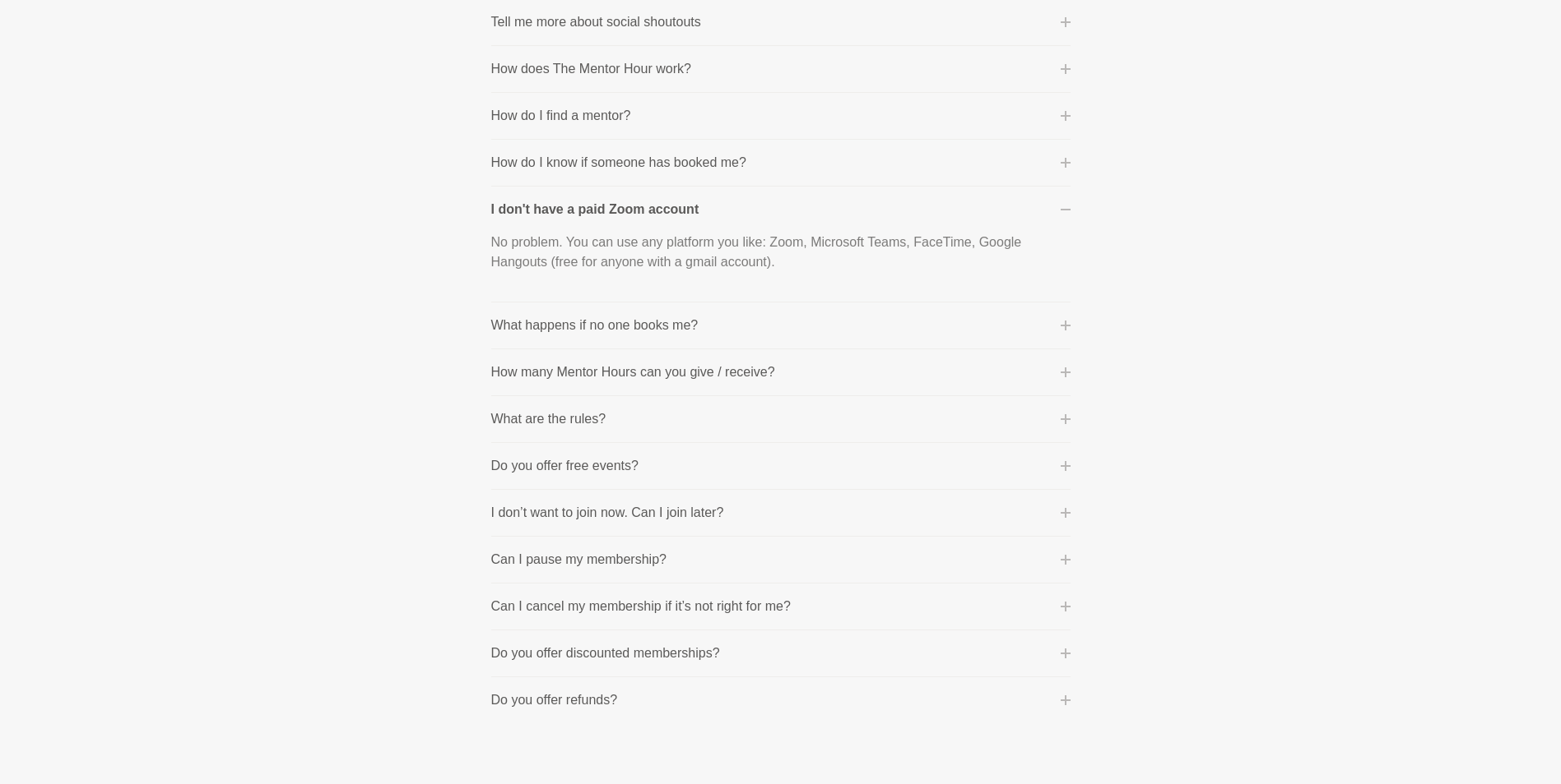
scroll to position [740, 0]
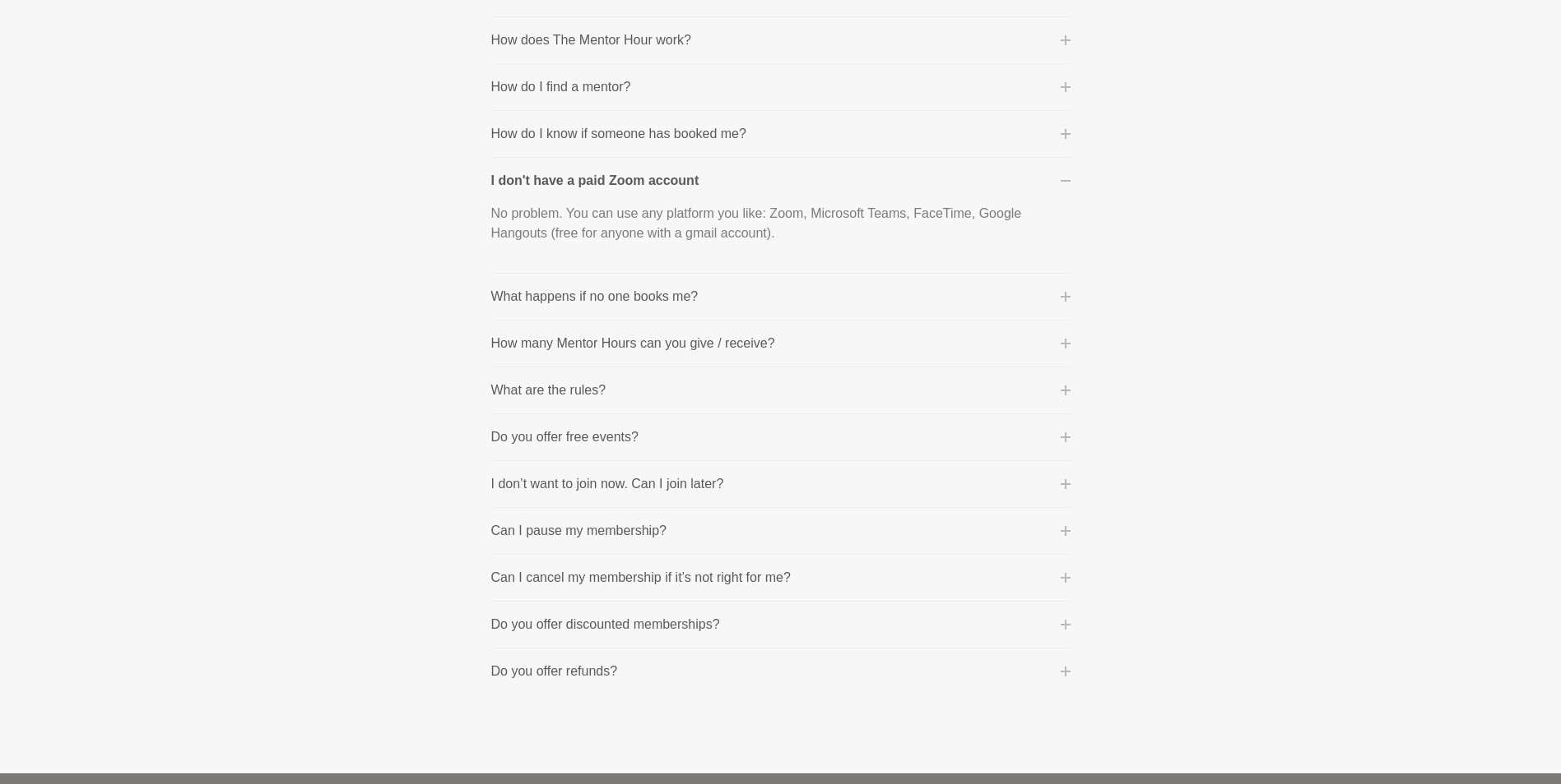
click at [1070, 439] on icon at bounding box center [1065, 437] width 10 height 10
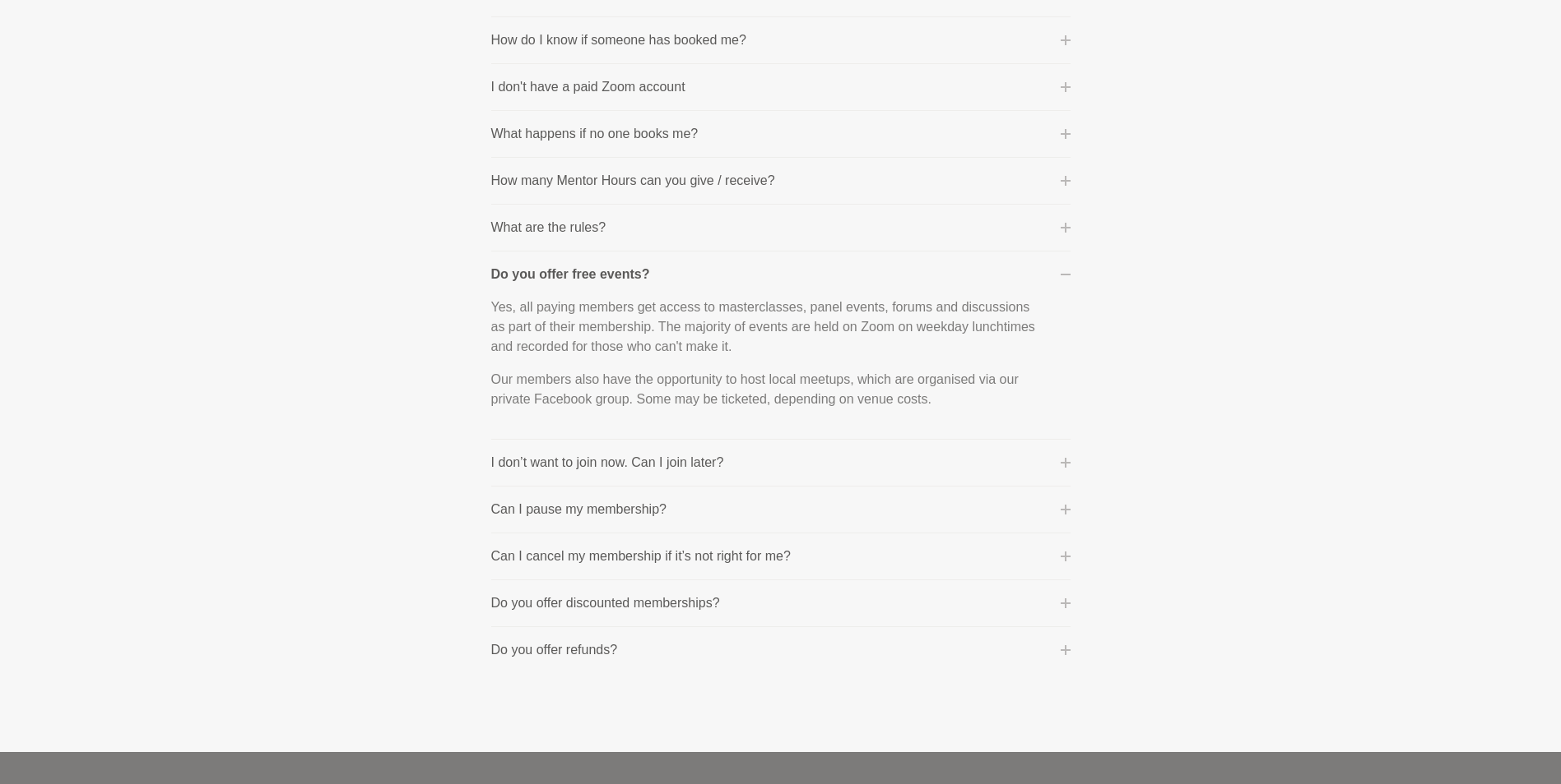
scroll to position [1019, 0]
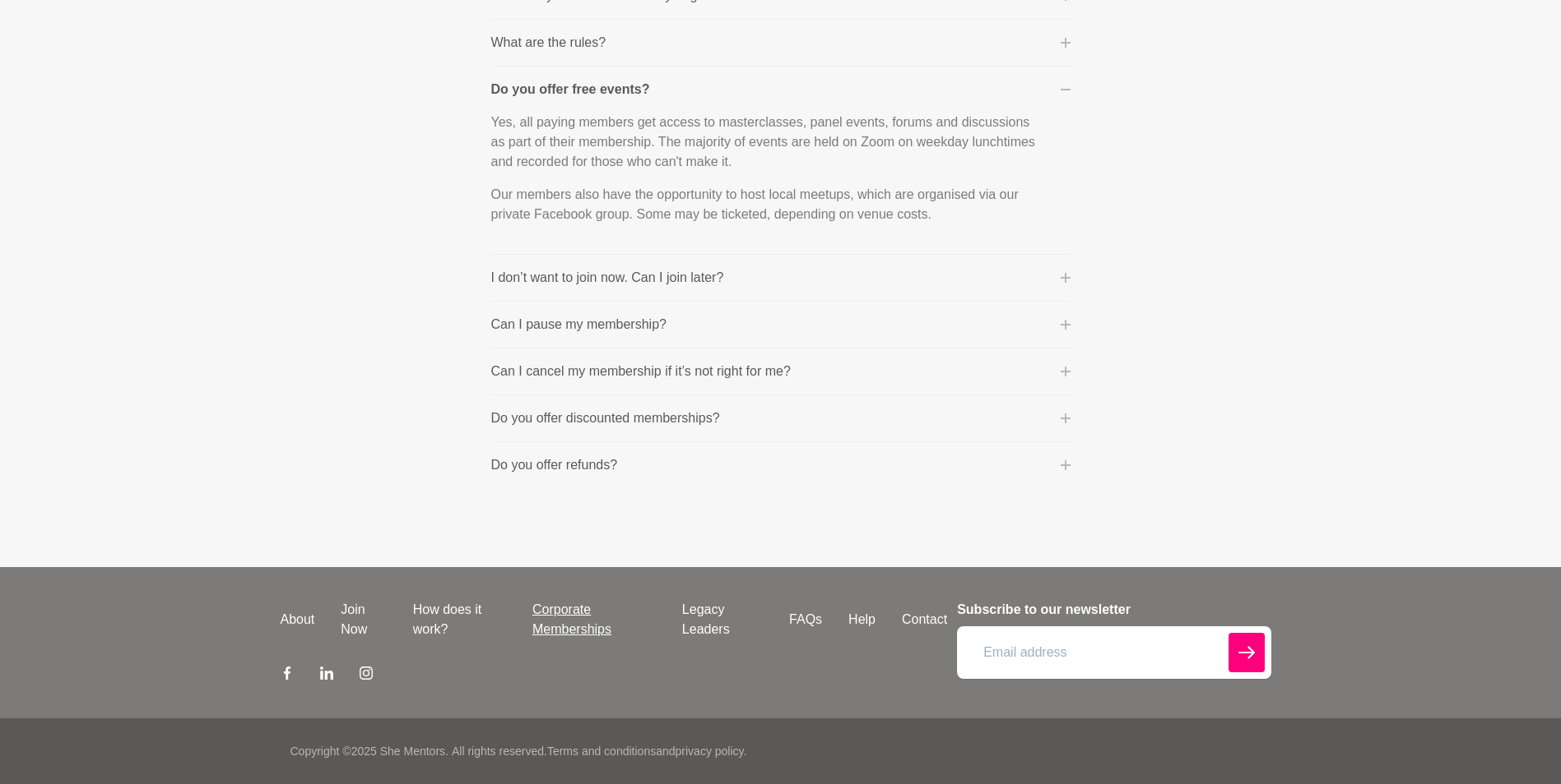
click at [567, 619] on link "Corporate Memberships" at bounding box center [594, 620] width 150 height 39
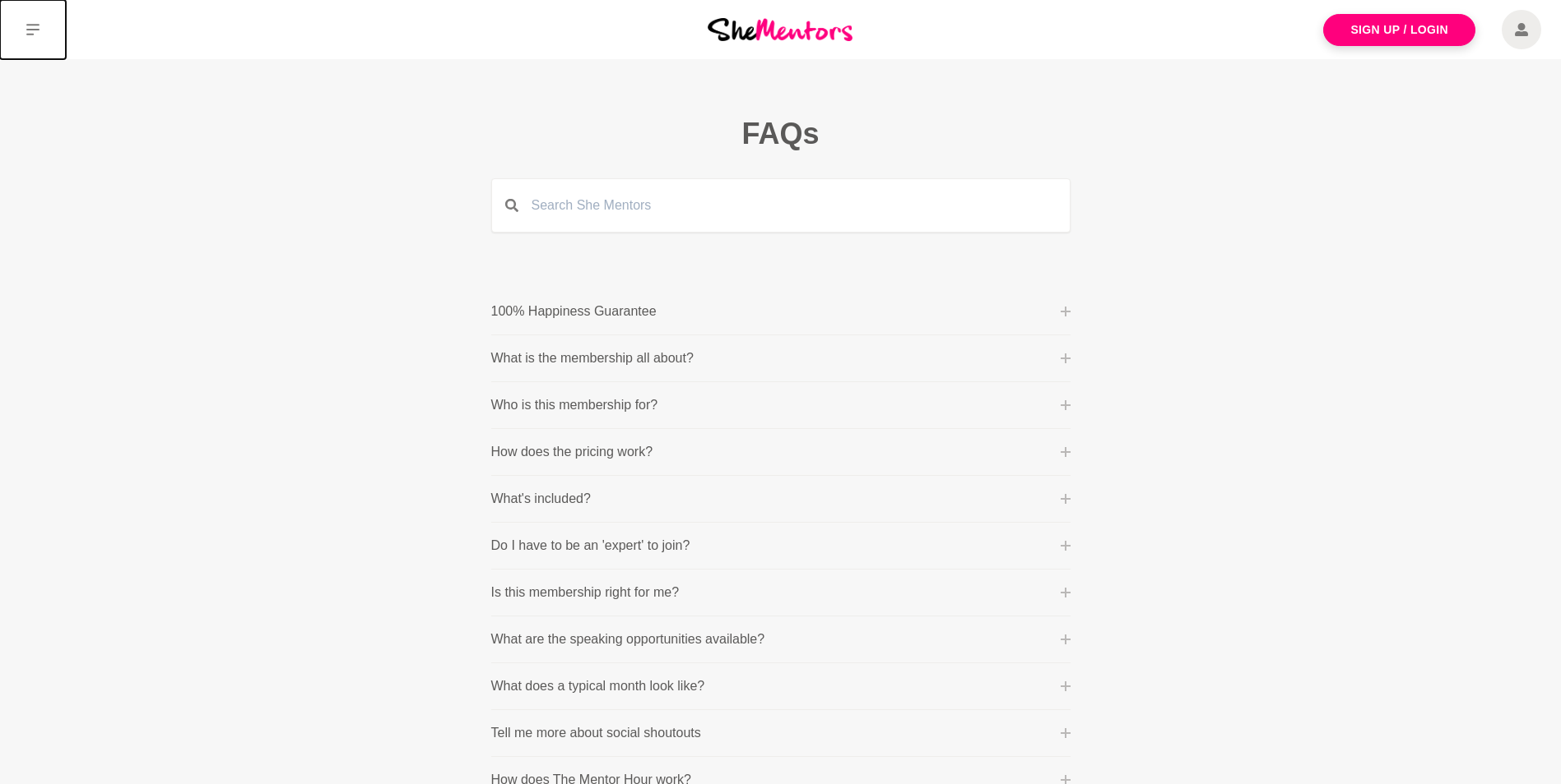
click at [35, 31] on icon at bounding box center [32, 29] width 13 height 13
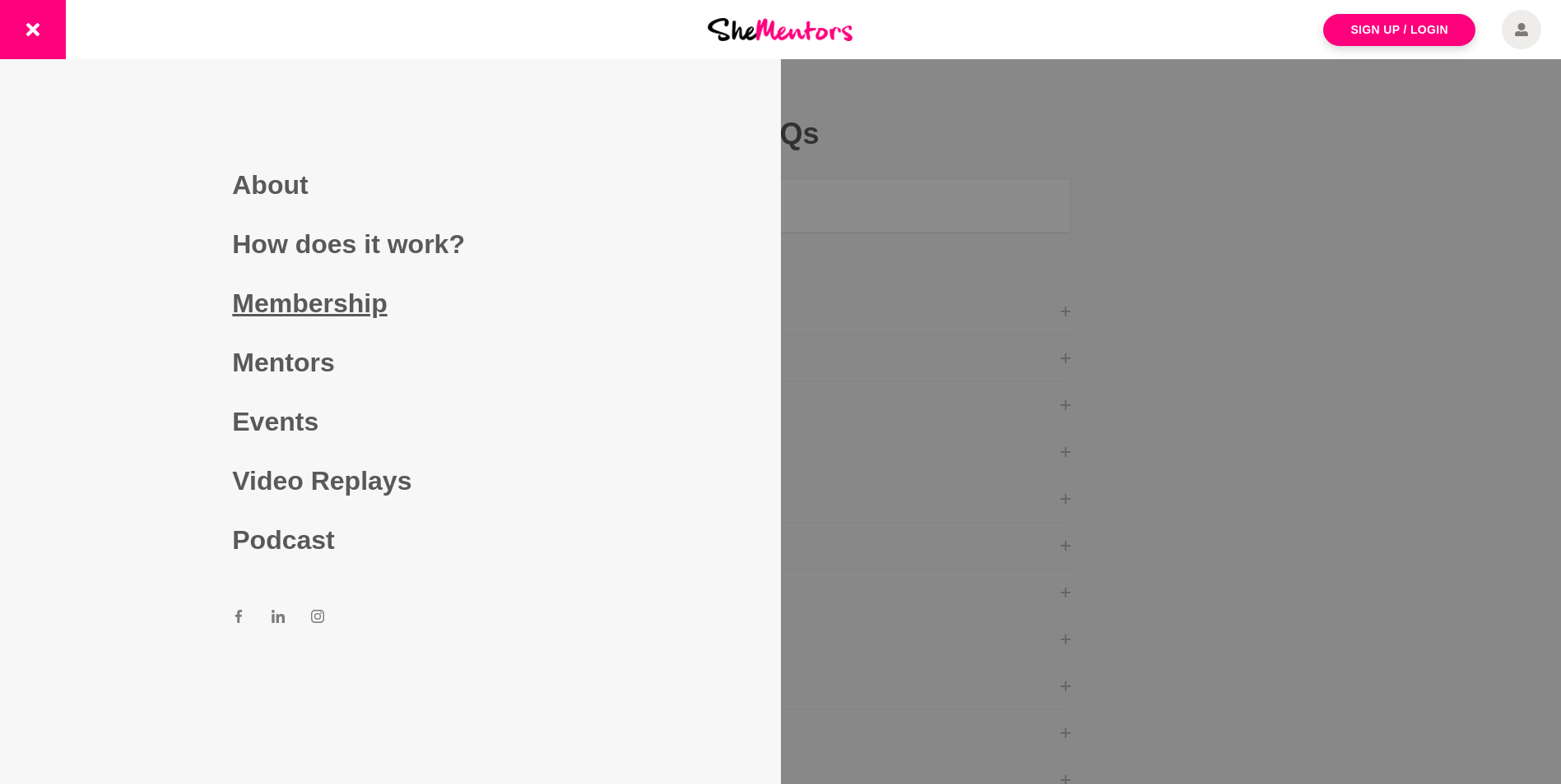
click at [329, 303] on link "Membership" at bounding box center [389, 303] width 316 height 60
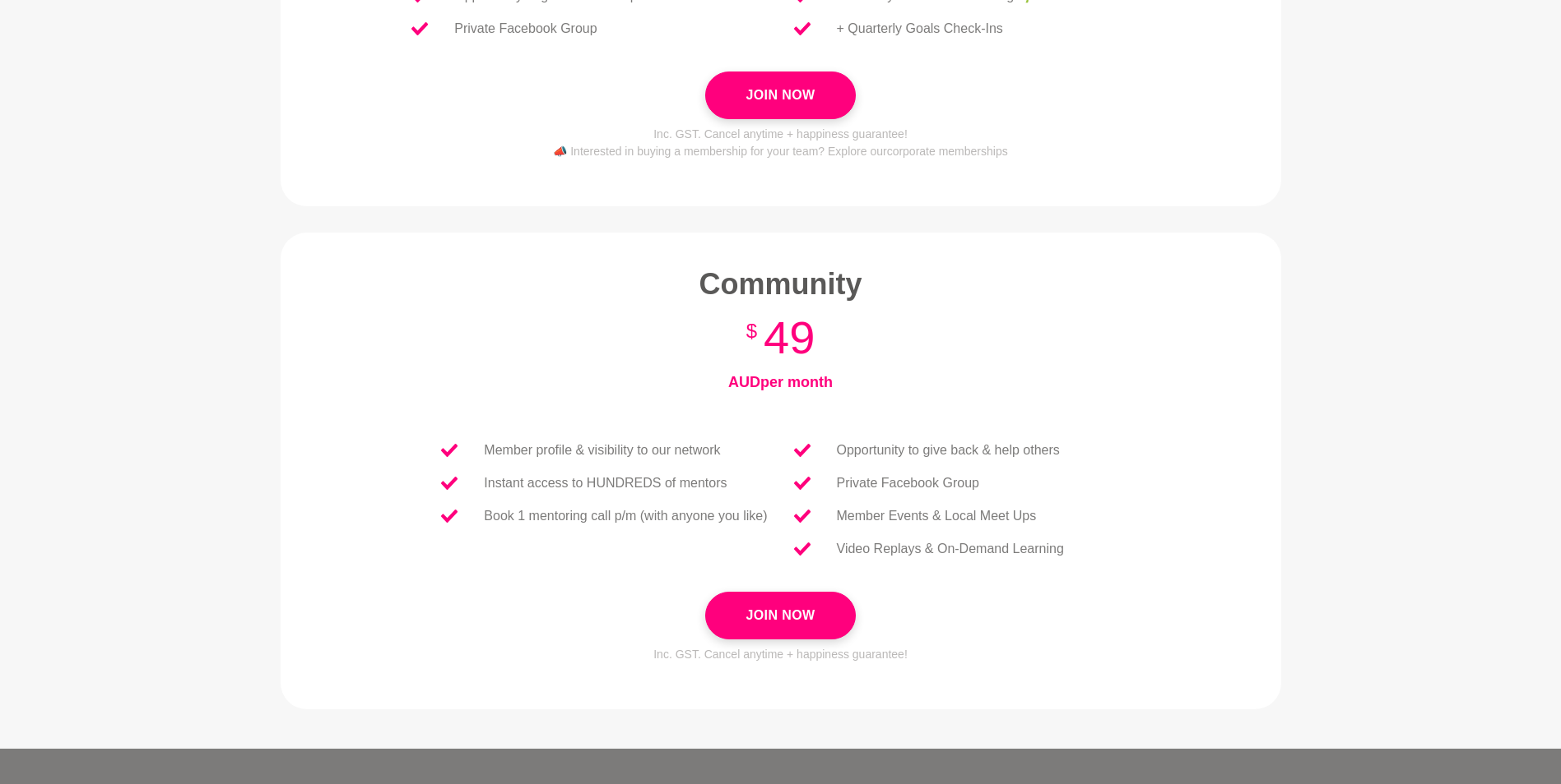
scroll to position [588, 0]
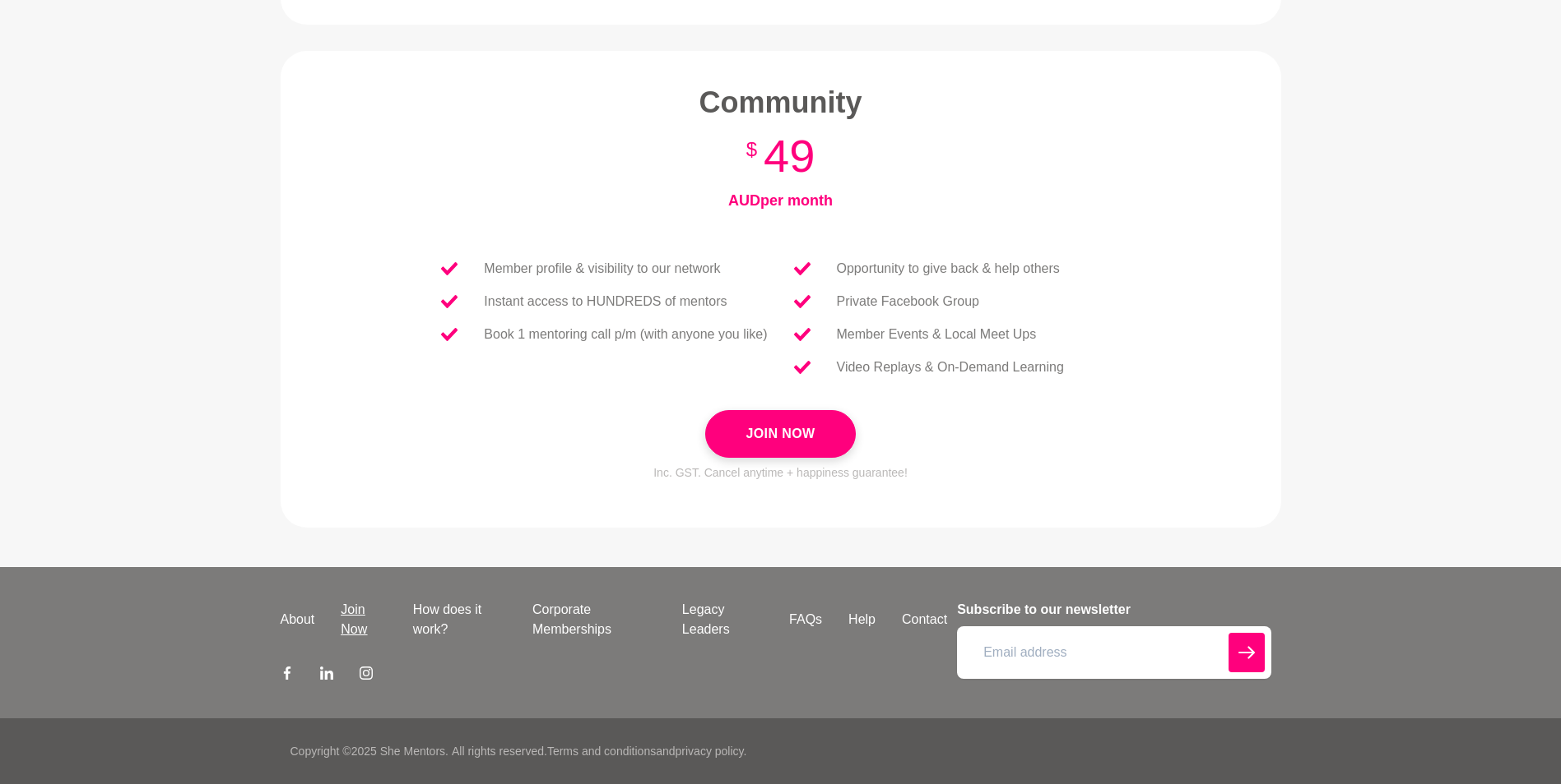
click at [345, 607] on link "Join Now" at bounding box center [363, 620] width 71 height 39
click at [299, 617] on link "About" at bounding box center [297, 620] width 61 height 20
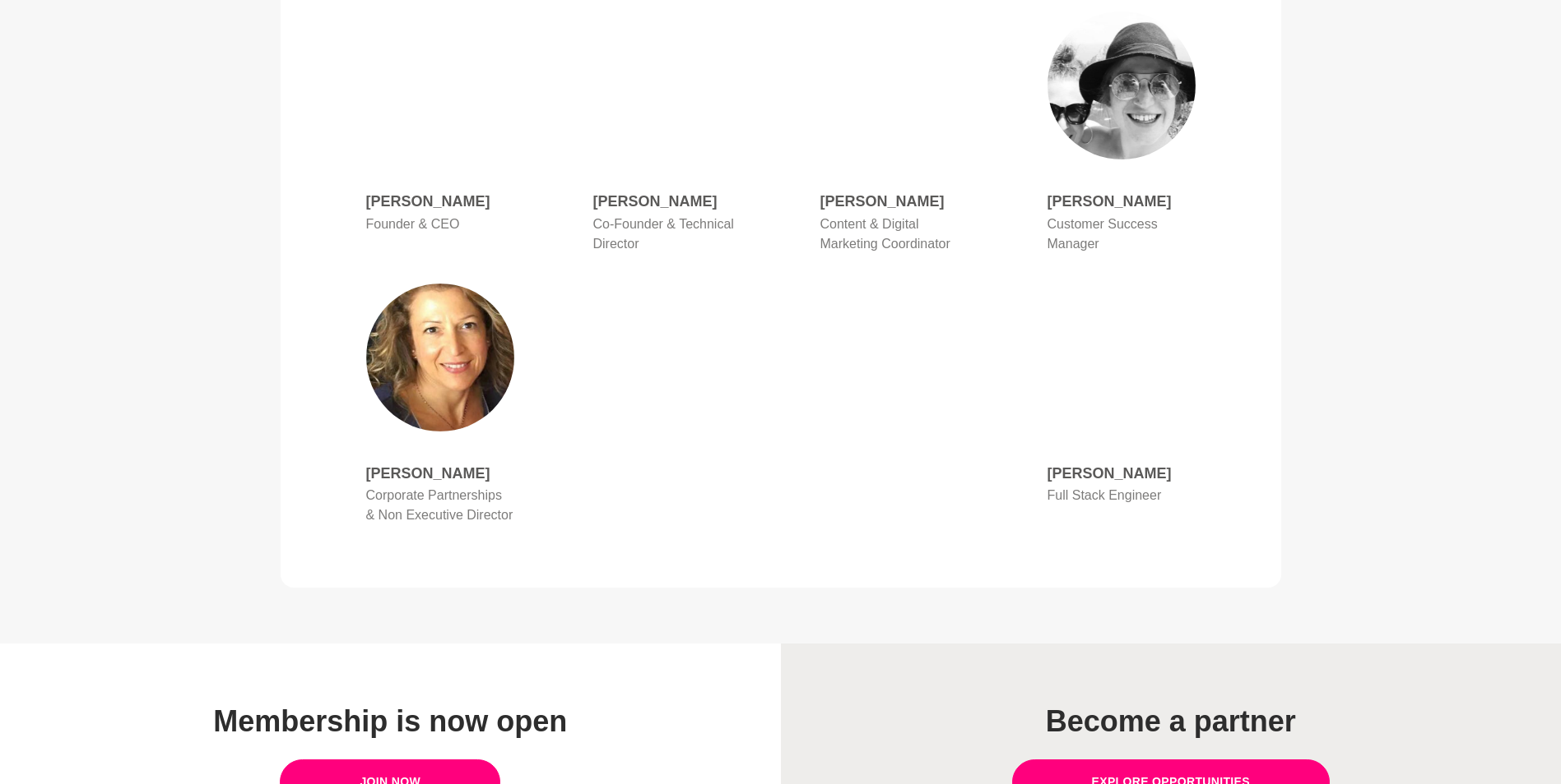
scroll to position [1234, 0]
